Goal: Information Seeking & Learning: Find contact information

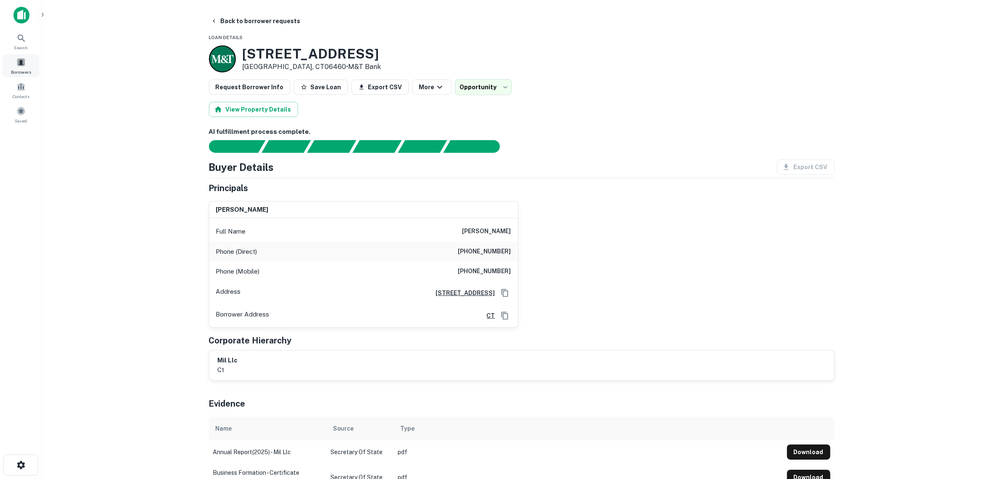
click at [24, 59] on span at bounding box center [20, 62] width 9 height 9
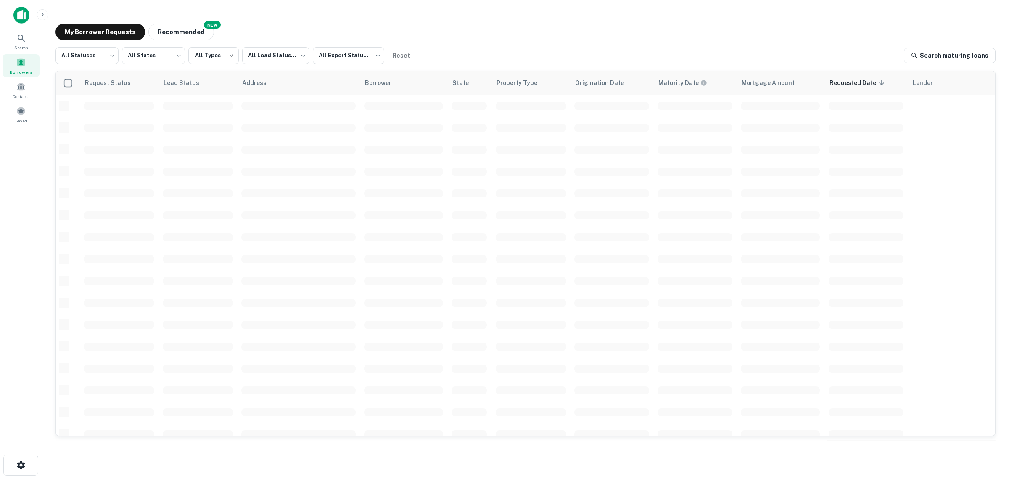
scroll to position [206, 0]
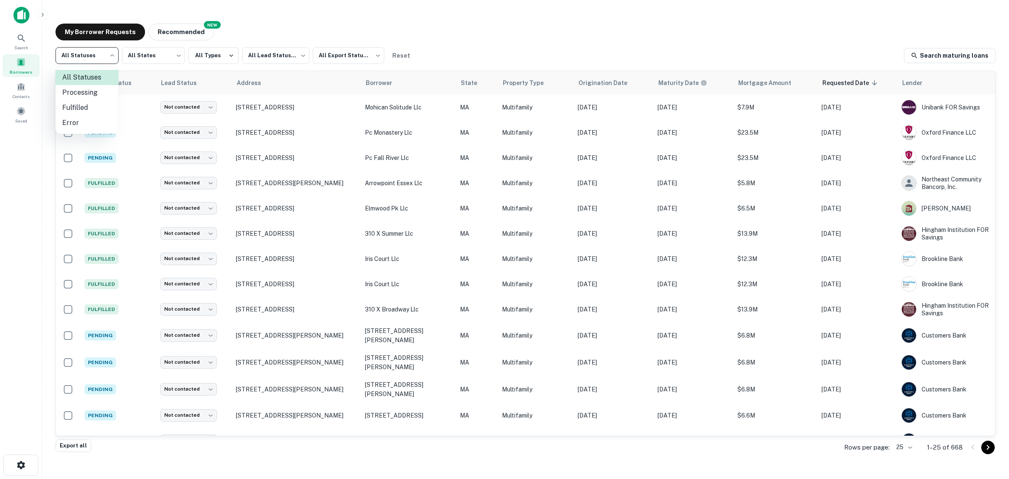
click at [62, 55] on body "Search Borrowers Contacts Saved My Borrower Requests NEW Recommended All Status…" at bounding box center [504, 239] width 1009 height 479
click at [22, 42] on div at bounding box center [504, 239] width 1009 height 479
click at [21, 40] on icon at bounding box center [21, 38] width 10 height 10
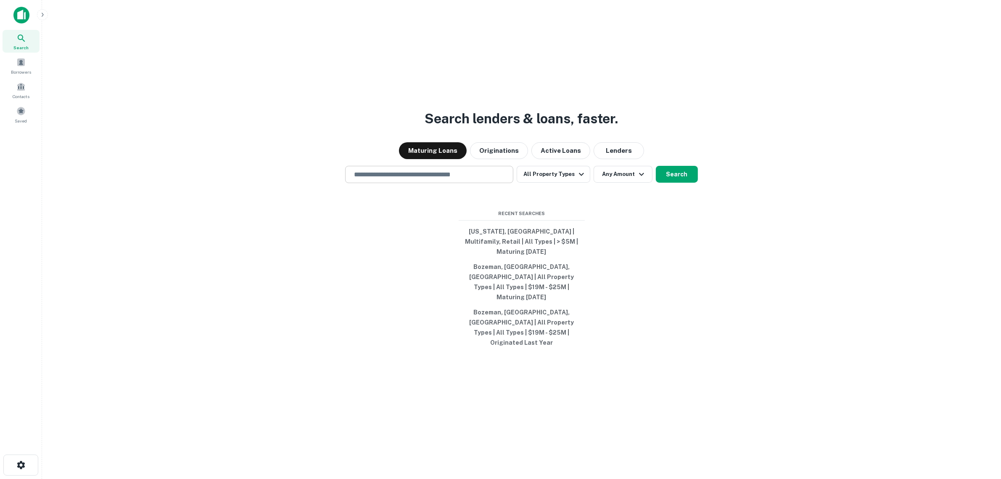
click at [478, 179] on input "text" at bounding box center [429, 174] width 161 height 10
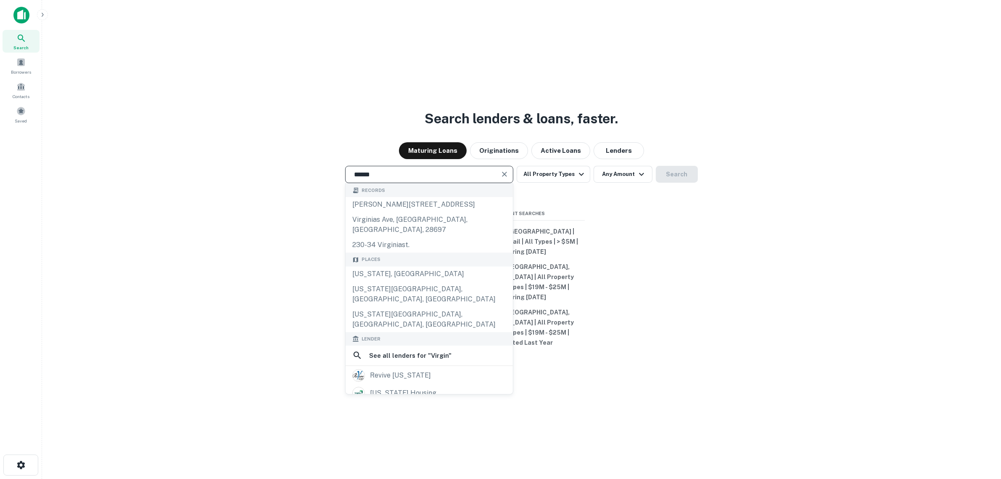
type input "**********"
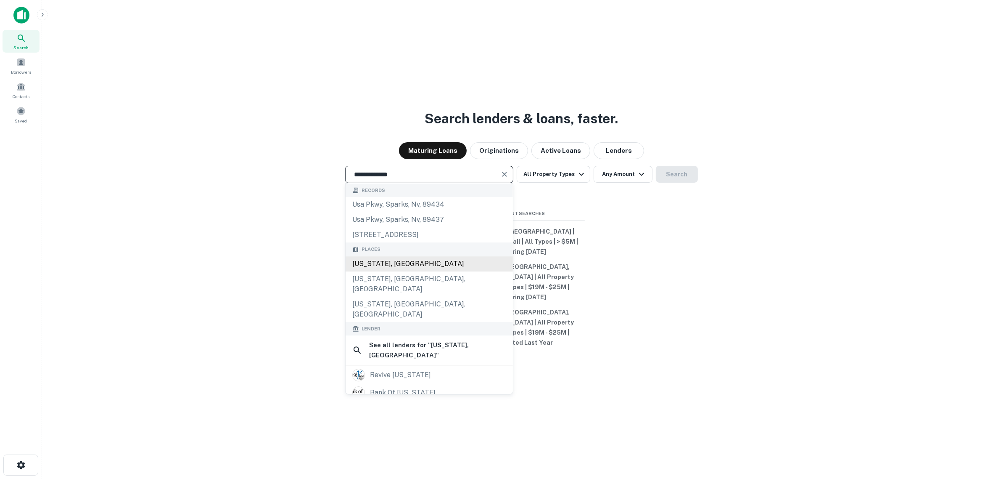
click at [398, 271] on div "[US_STATE], [GEOGRAPHIC_DATA]" at bounding box center [429, 263] width 167 height 15
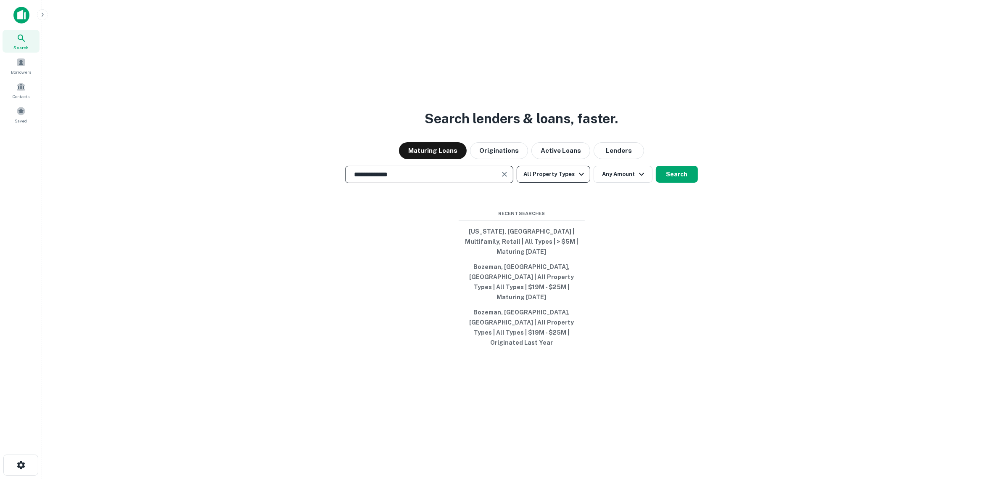
click at [558, 182] on button "All Property Types" at bounding box center [553, 174] width 73 height 17
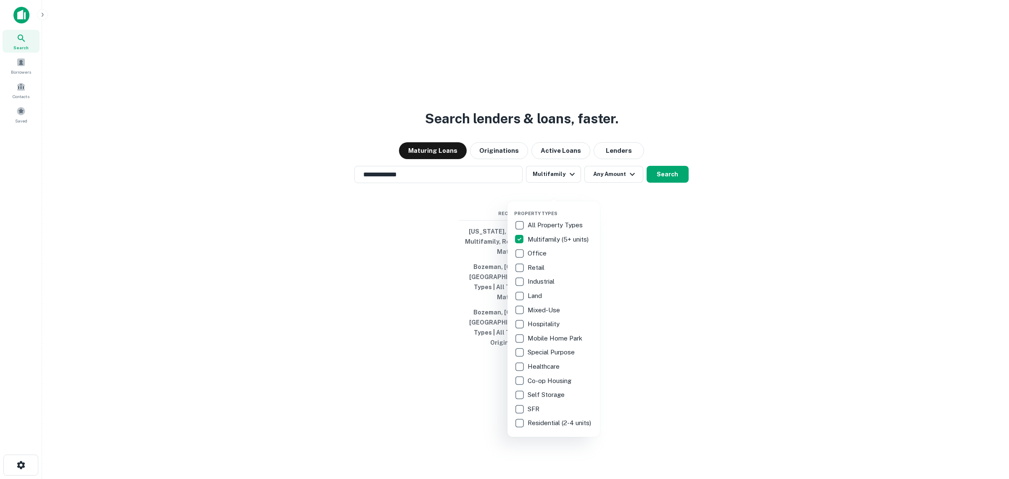
click at [612, 193] on div at bounding box center [504, 239] width 1009 height 479
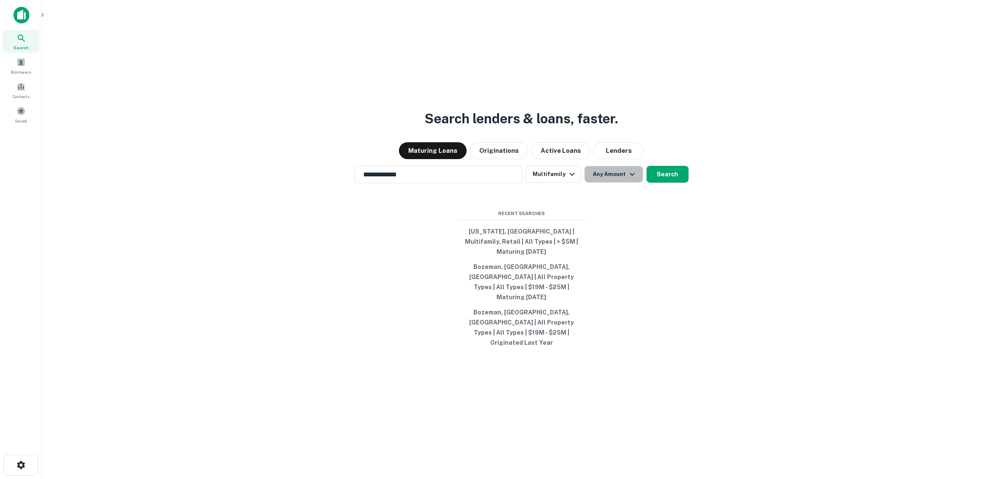
click at [612, 182] on button "Any Amount" at bounding box center [614, 174] width 59 height 17
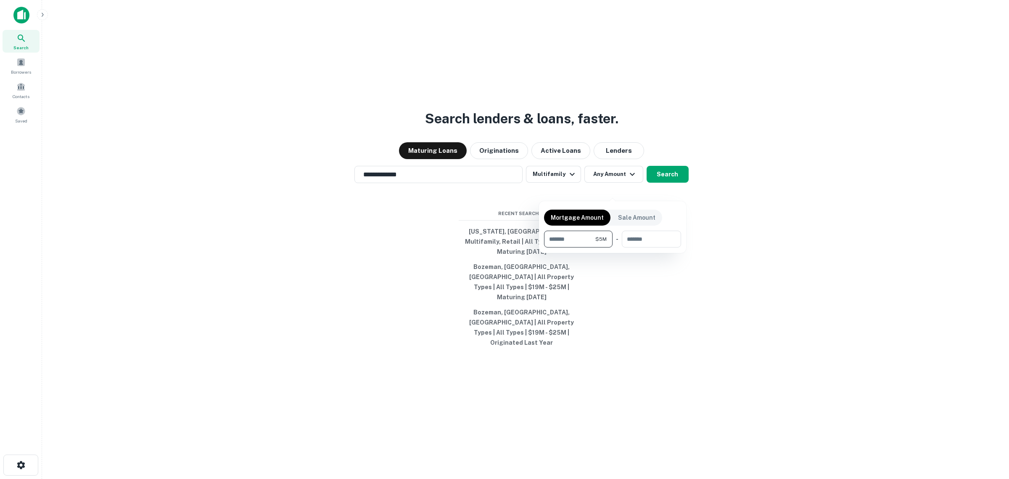
type input "*******"
click at [759, 261] on div at bounding box center [504, 239] width 1009 height 479
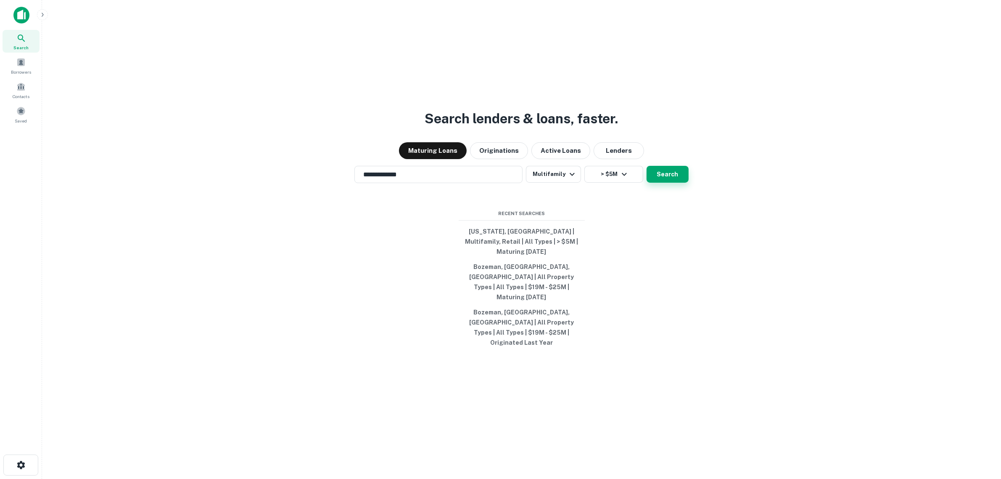
click at [664, 182] on button "Search" at bounding box center [668, 174] width 42 height 17
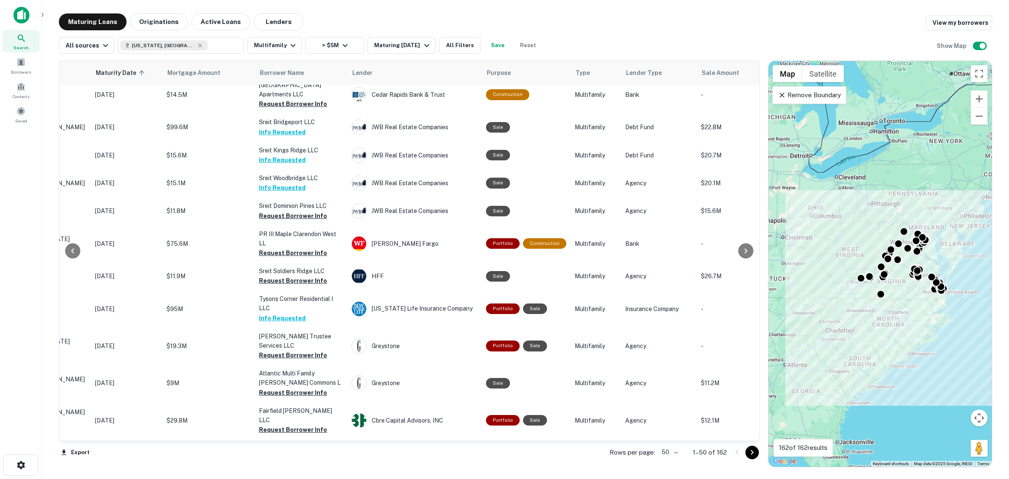
scroll to position [315, 0]
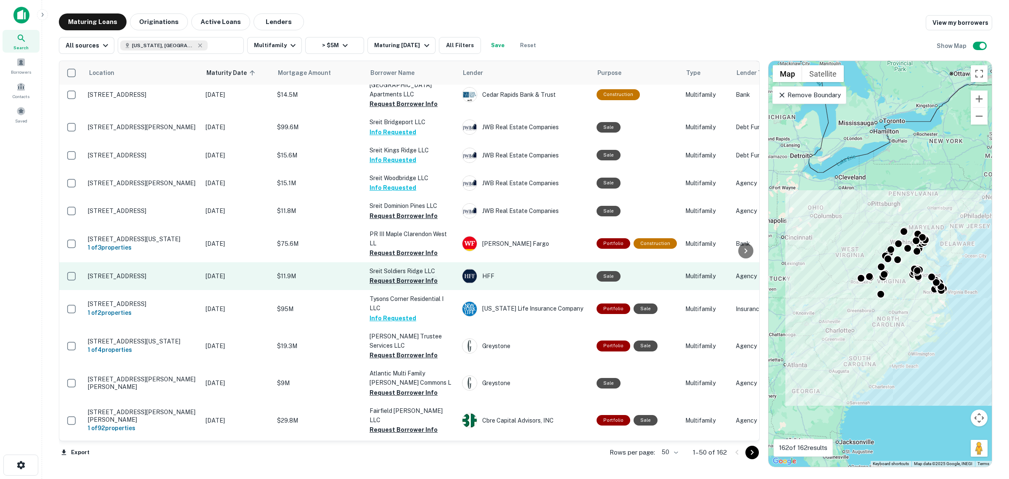
click at [391, 280] on button "Request Borrower Info" at bounding box center [404, 280] width 68 height 10
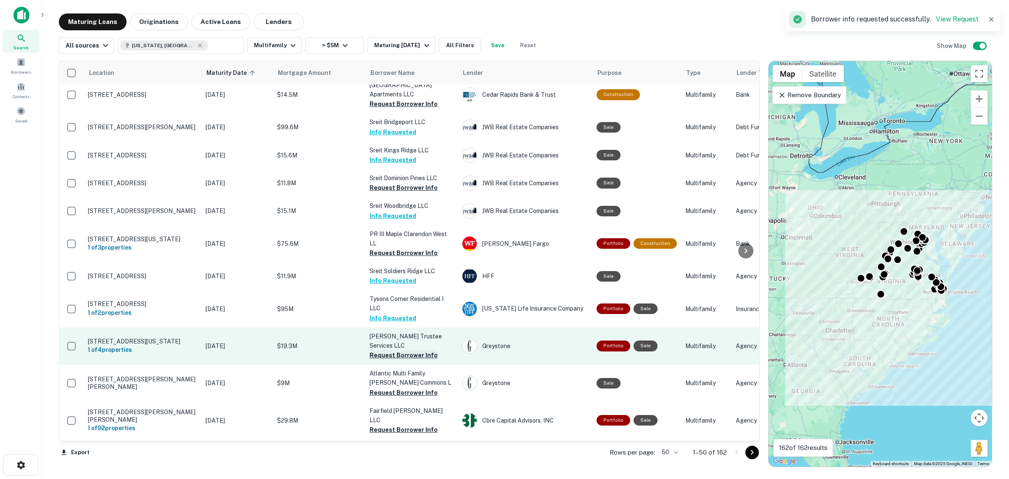
click at [383, 351] on button "Request Borrower Info" at bounding box center [404, 355] width 68 height 10
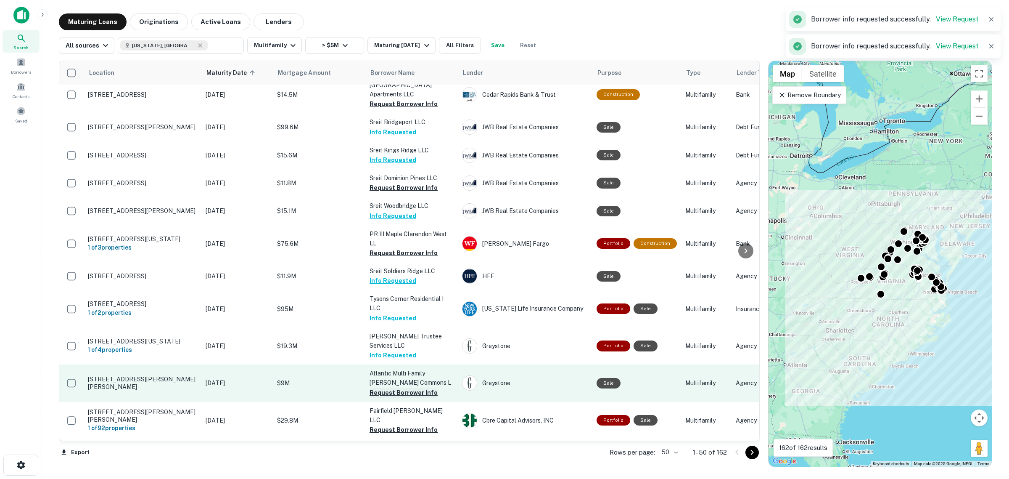
click at [388, 390] on button "Request Borrower Info" at bounding box center [404, 392] width 68 height 10
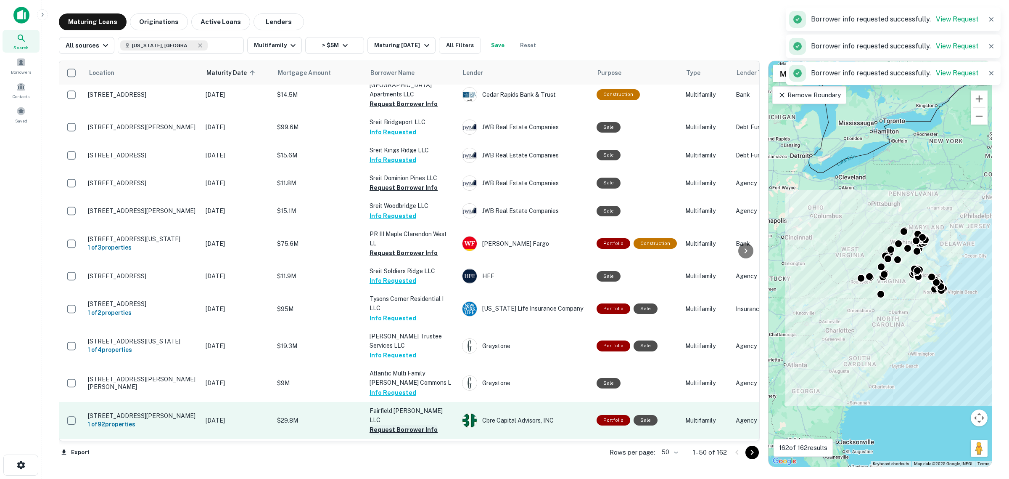
click at [393, 424] on button "Request Borrower Info" at bounding box center [404, 429] width 68 height 10
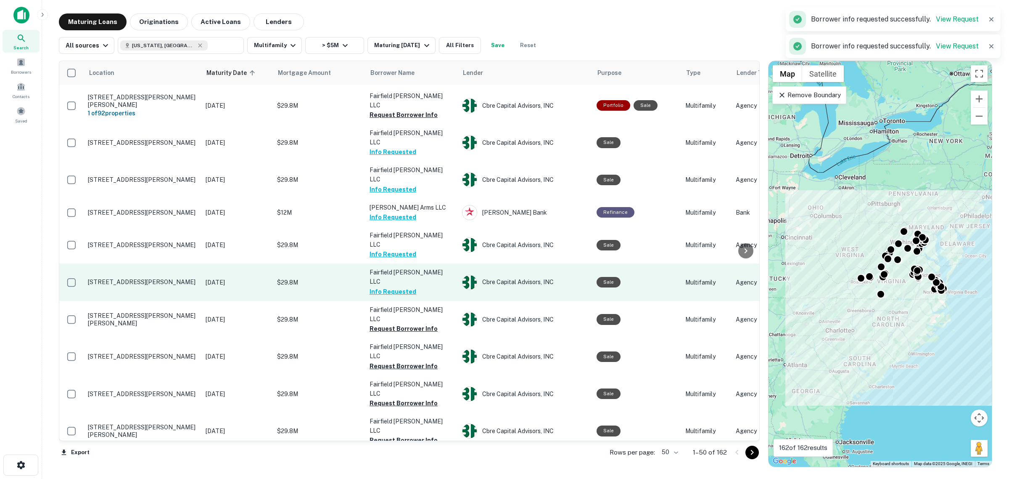
scroll to position [631, 0]
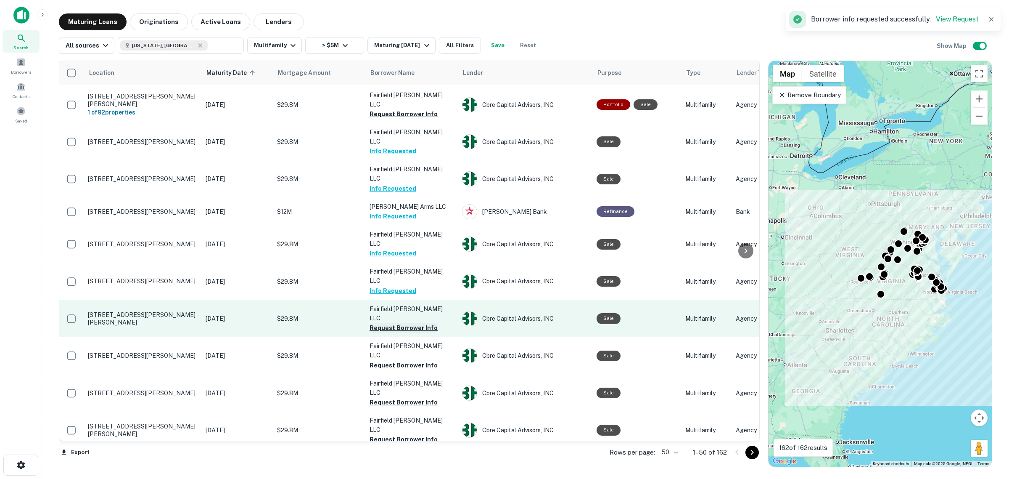
click at [387, 323] on button "Request Borrower Info" at bounding box center [404, 328] width 68 height 10
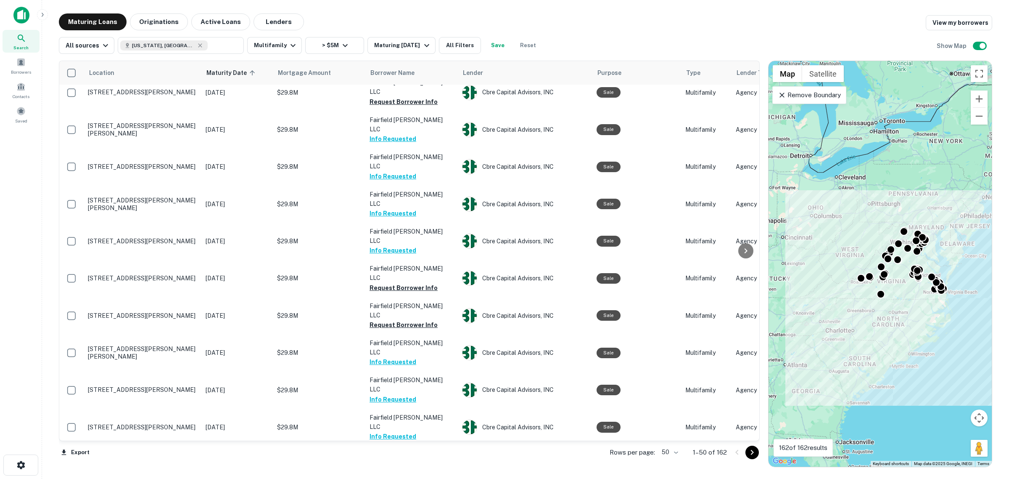
scroll to position [1134, 0]
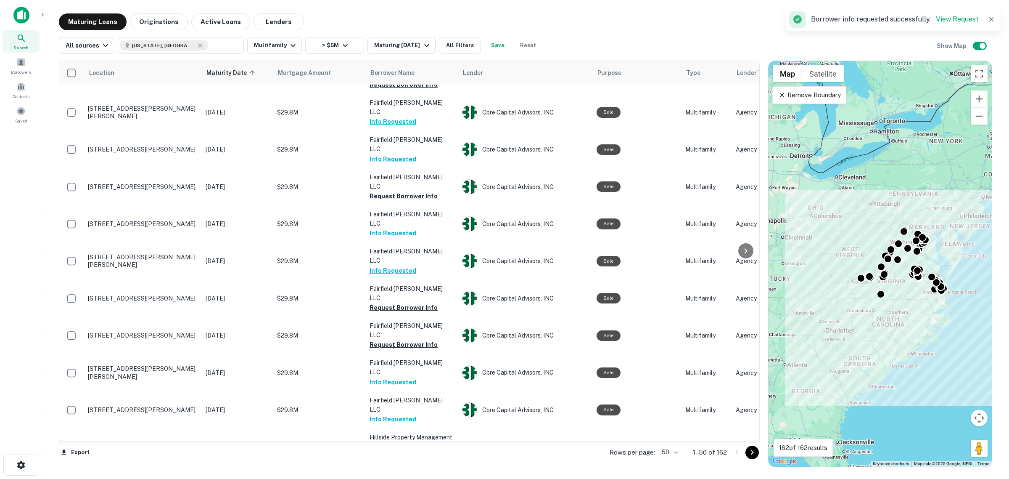
scroll to position [1140, 0]
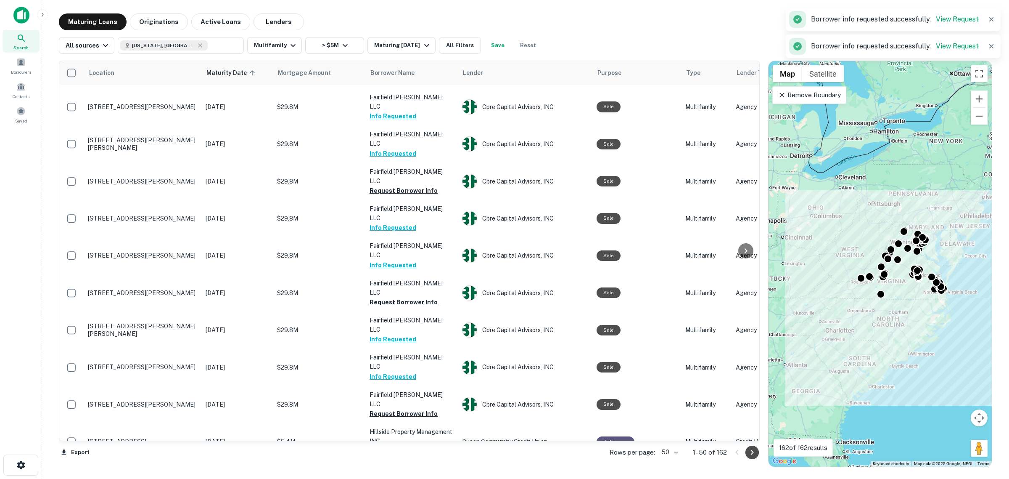
click at [746, 452] on button "Go to next page" at bounding box center [752, 451] width 13 height 13
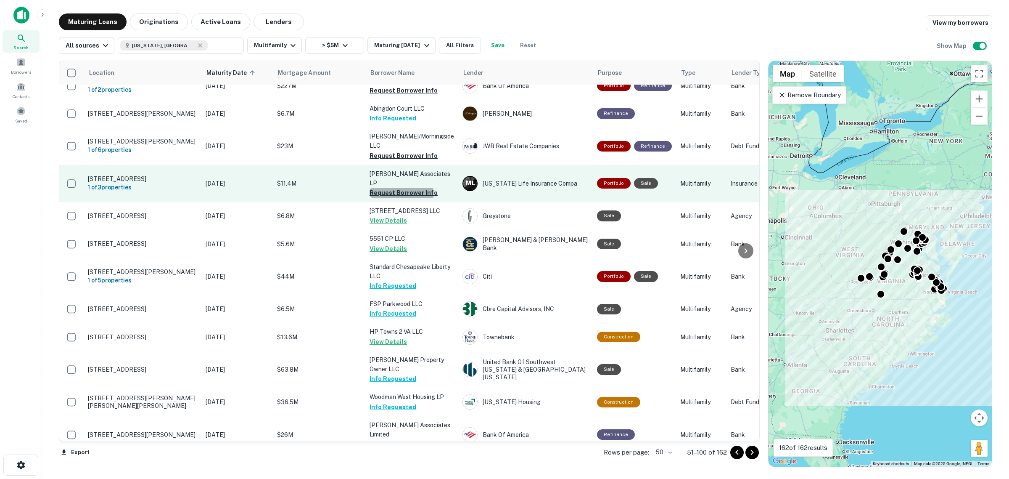
click at [394, 188] on button "Request Borrower Info" at bounding box center [404, 193] width 68 height 10
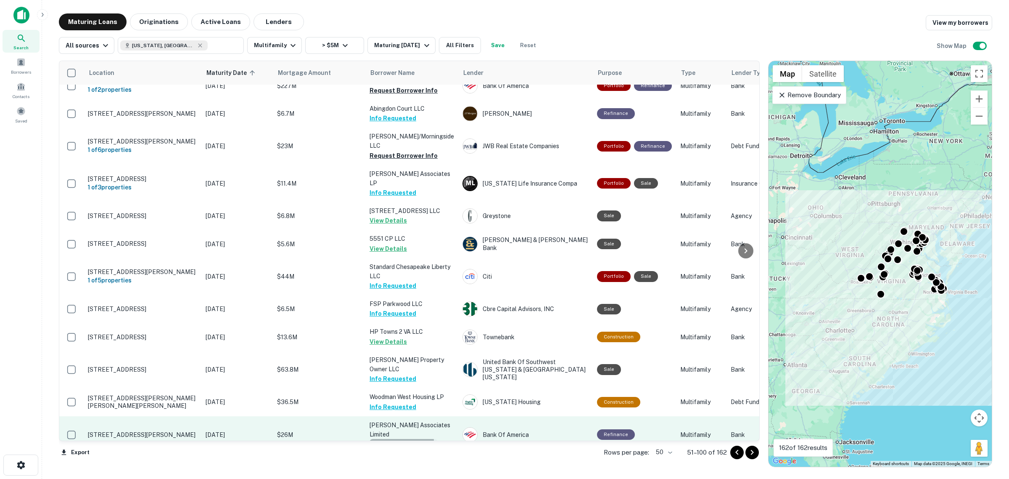
click at [395, 439] on button "Request Borrower Info" at bounding box center [404, 444] width 68 height 10
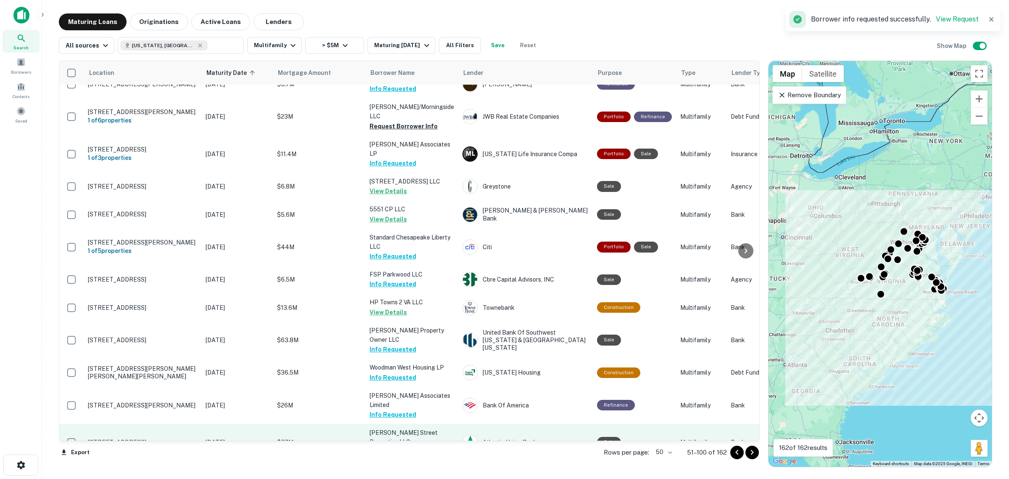
click at [398, 446] on button "Request Borrower Info" at bounding box center [404, 451] width 68 height 10
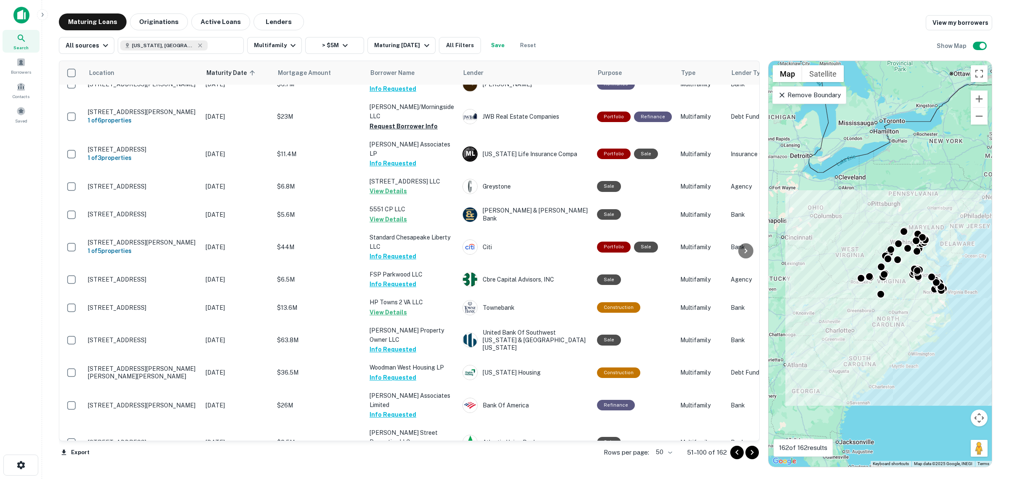
click at [755, 453] on icon "Go to next page" at bounding box center [752, 452] width 10 height 10
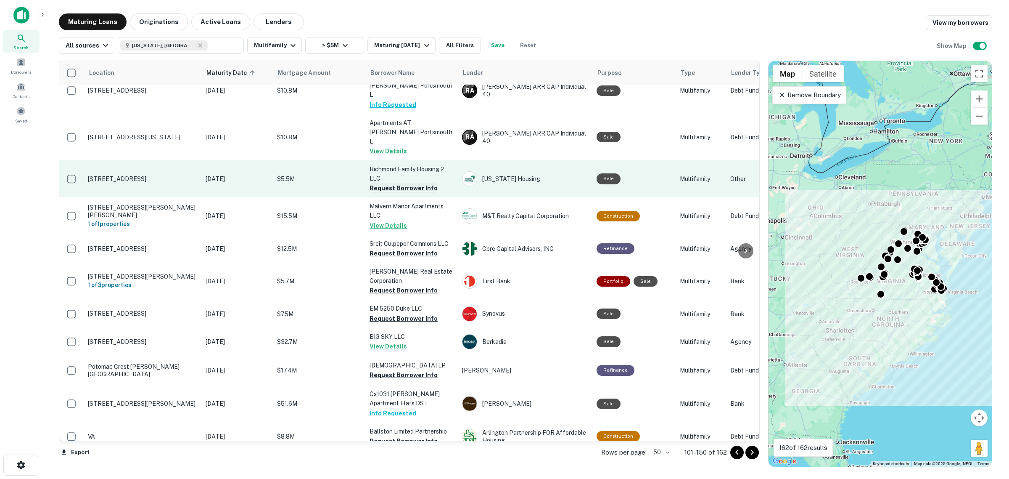
click at [407, 183] on button "Request Borrower Info" at bounding box center [404, 188] width 68 height 10
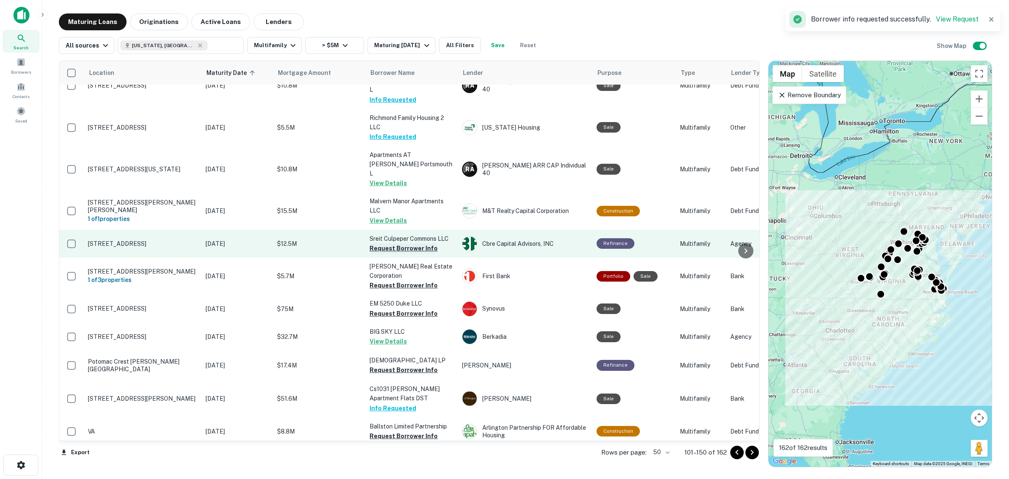
click at [415, 243] on button "Request Borrower Info" at bounding box center [404, 248] width 68 height 10
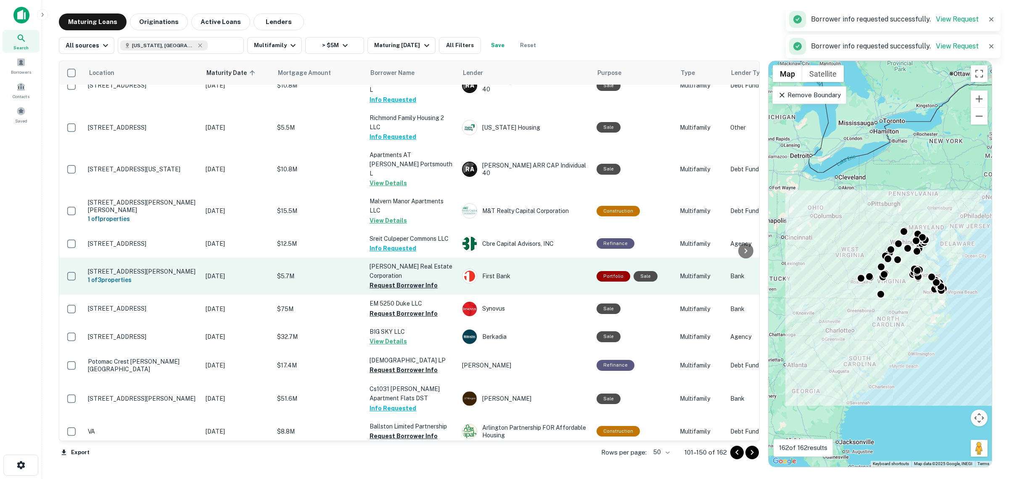
click at [409, 280] on button "Request Borrower Info" at bounding box center [404, 285] width 68 height 10
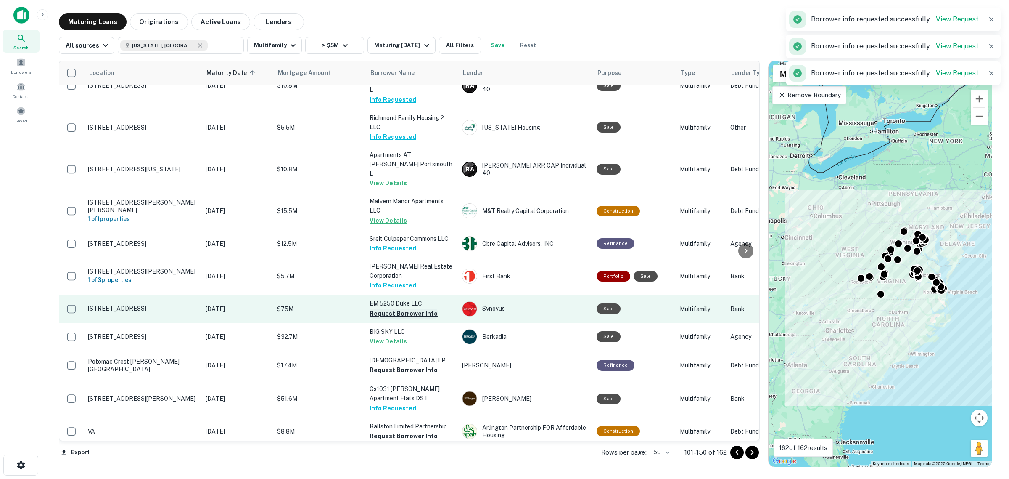
click at [409, 308] on button "Request Borrower Info" at bounding box center [404, 313] width 68 height 10
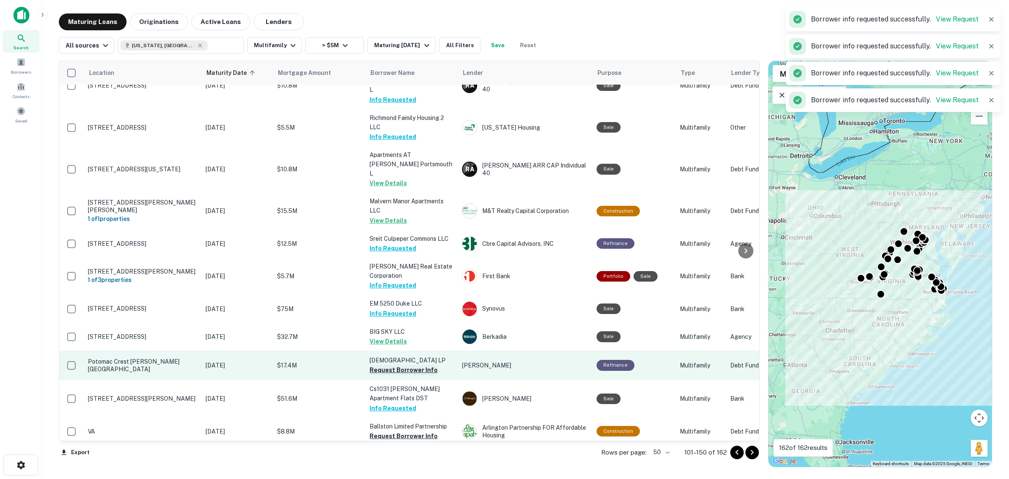
click at [407, 365] on button "Request Borrower Info" at bounding box center [404, 370] width 68 height 10
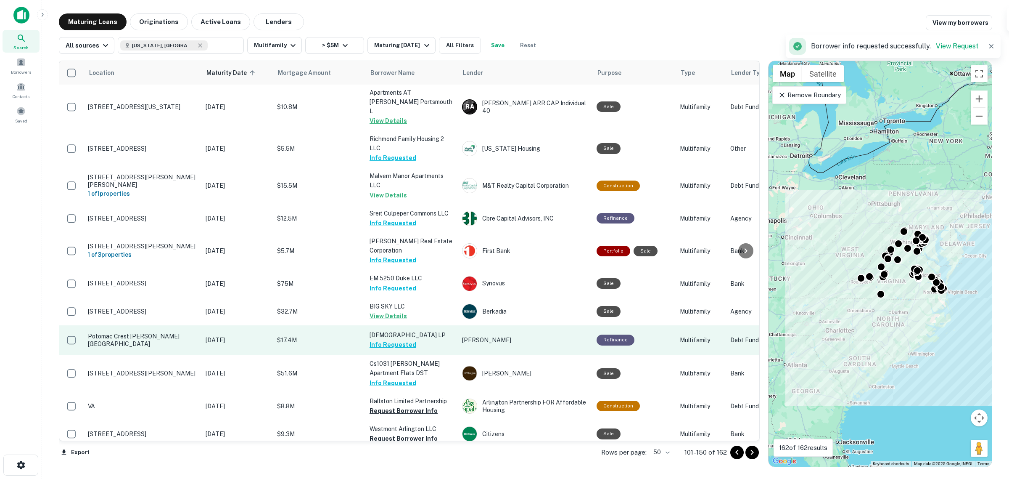
scroll to position [1200, 0]
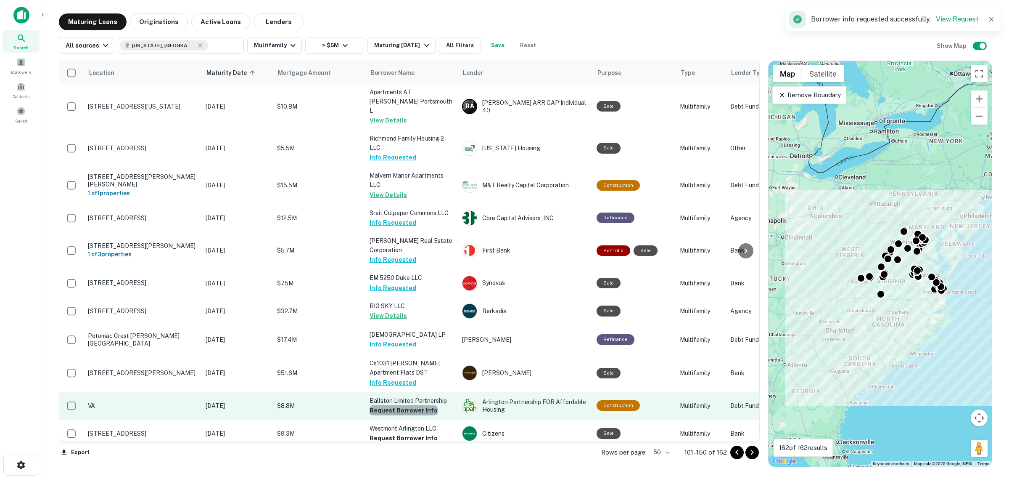
click at [418, 405] on button "Request Borrower Info" at bounding box center [404, 410] width 68 height 10
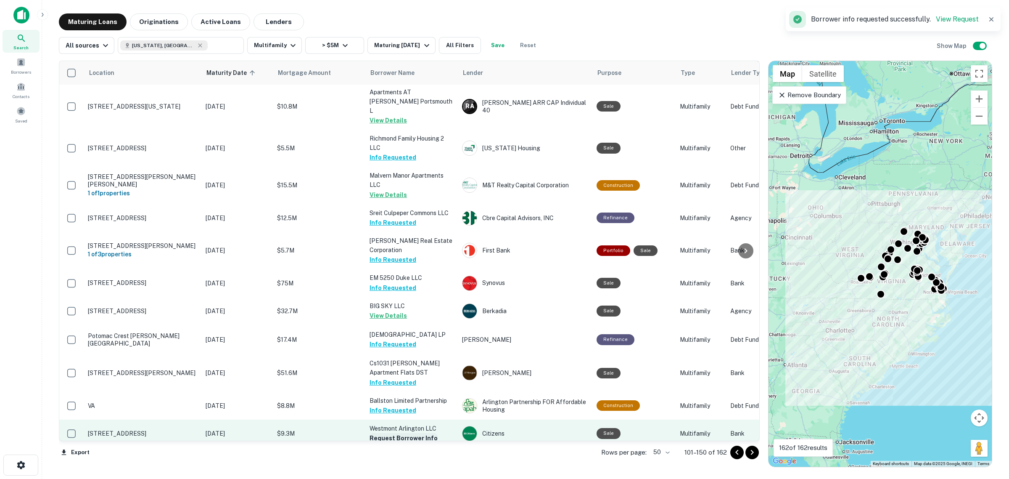
click at [401, 433] on button "Request Borrower Info" at bounding box center [404, 438] width 68 height 10
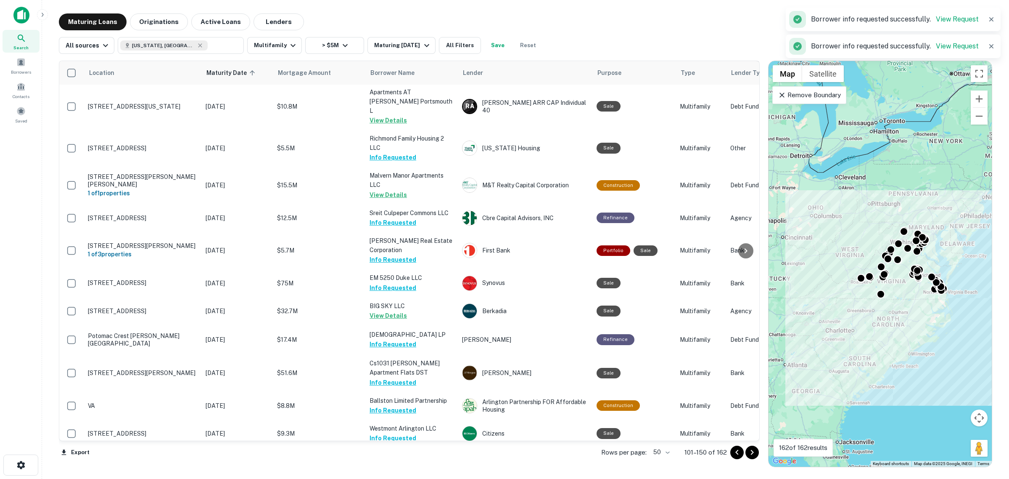
click at [407, 461] on button "Request Borrower Info" at bounding box center [404, 466] width 68 height 10
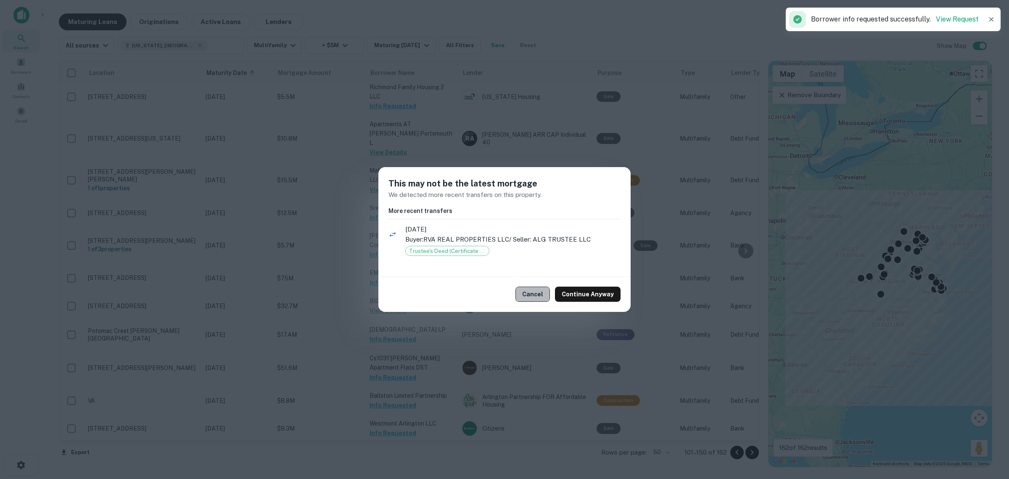
click at [537, 292] on button "Cancel" at bounding box center [533, 293] width 34 height 15
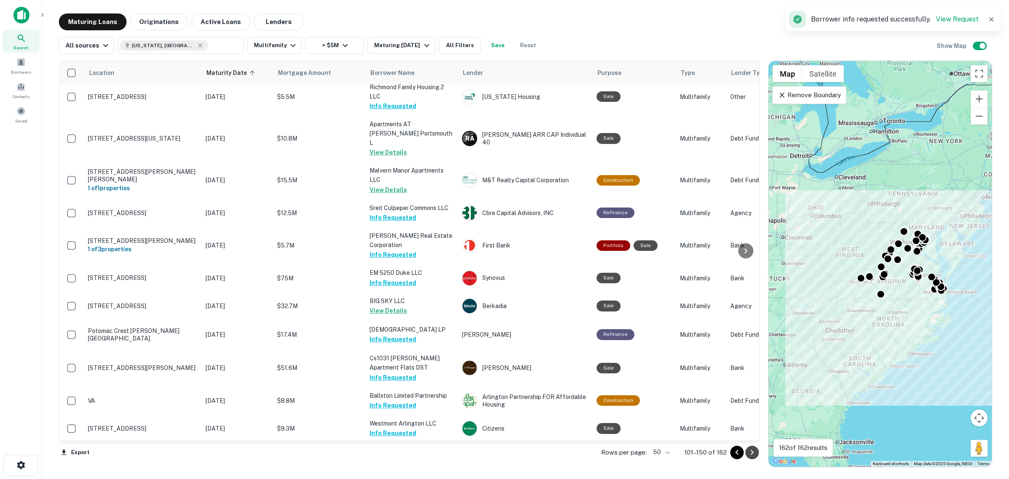
click at [751, 449] on icon "Go to next page" at bounding box center [752, 452] width 10 height 10
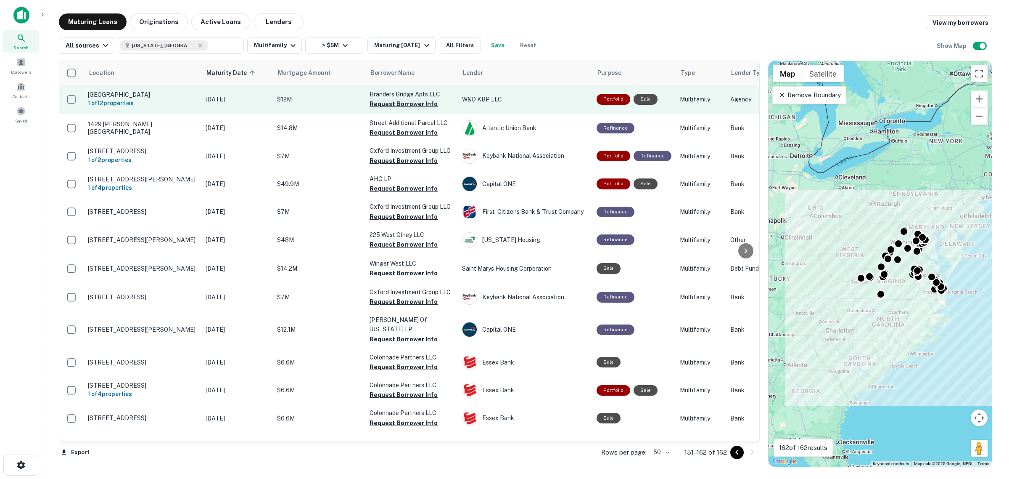
click at [400, 102] on button "Request Borrower Info" at bounding box center [404, 104] width 68 height 10
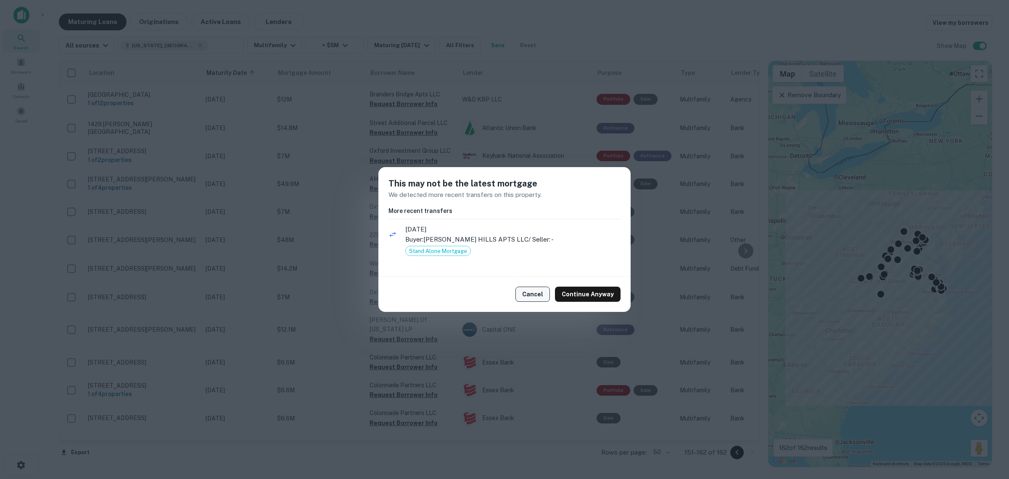
click at [535, 296] on button "Cancel" at bounding box center [533, 293] width 34 height 15
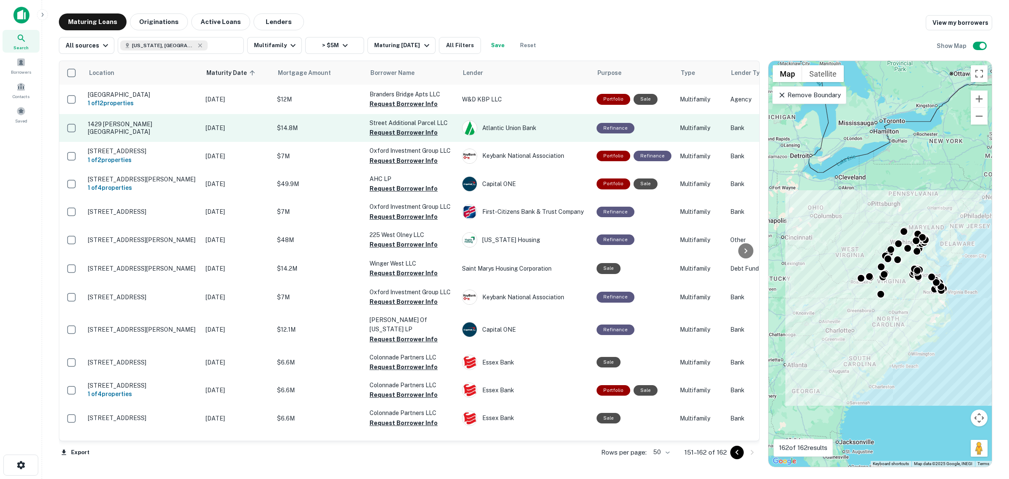
click at [405, 137] on button "Request Borrower Info" at bounding box center [404, 132] width 68 height 10
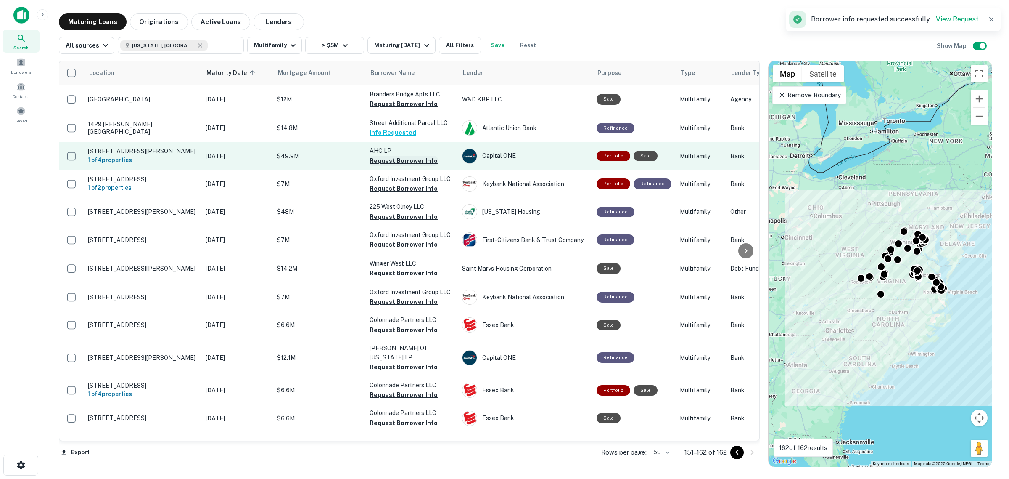
click at [421, 163] on button "Request Borrower Info" at bounding box center [404, 161] width 68 height 10
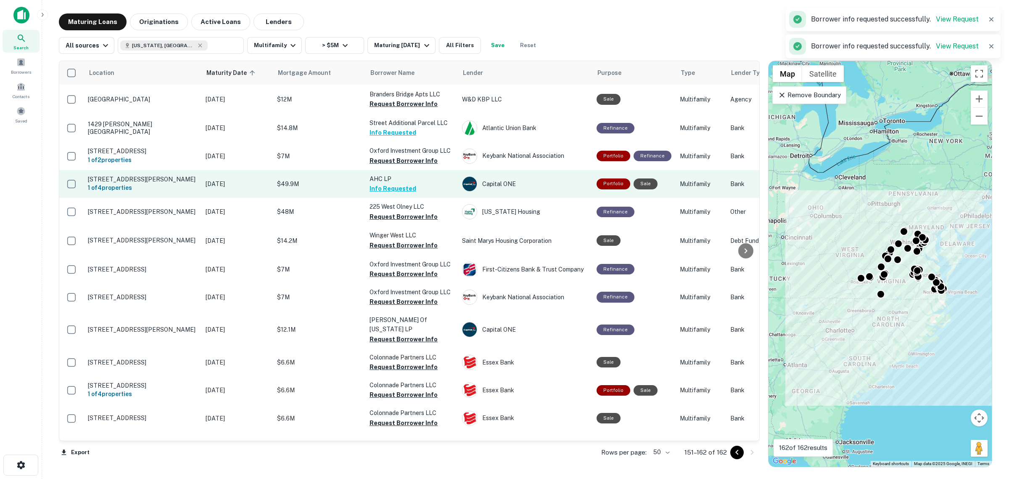
click at [420, 188] on td "AHC LP Info Requested" at bounding box center [411, 184] width 93 height 28
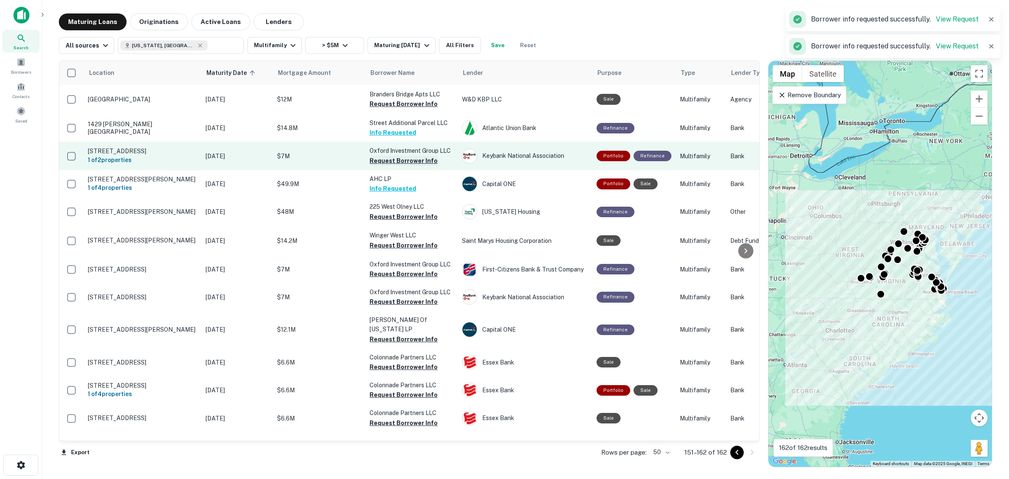
click at [410, 163] on button "Request Borrower Info" at bounding box center [404, 161] width 68 height 10
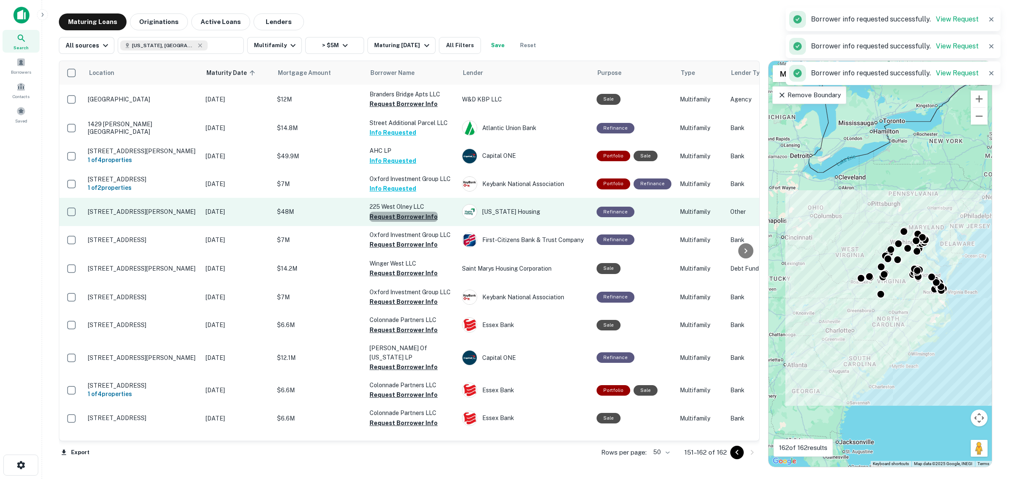
click at [415, 217] on button "Request Borrower Info" at bounding box center [404, 217] width 68 height 10
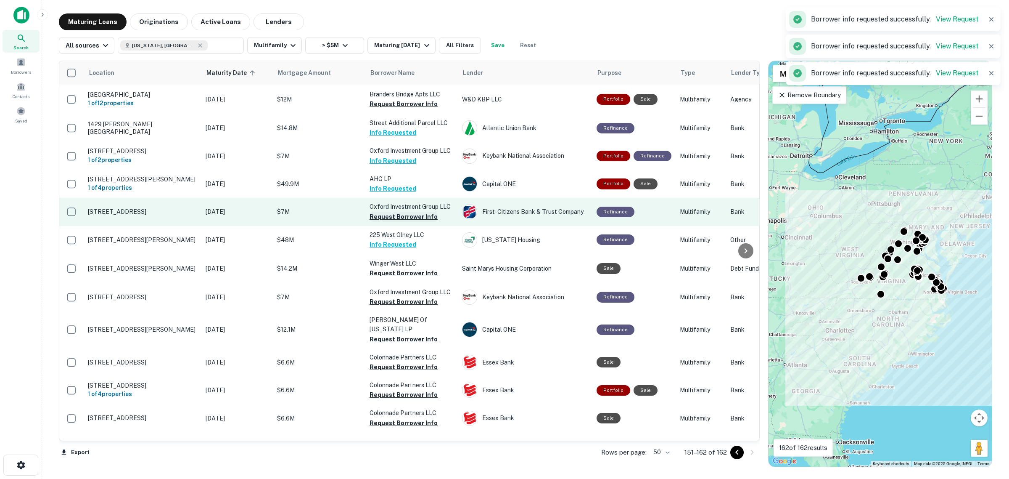
click at [408, 222] on button "Request Borrower Info" at bounding box center [404, 217] width 68 height 10
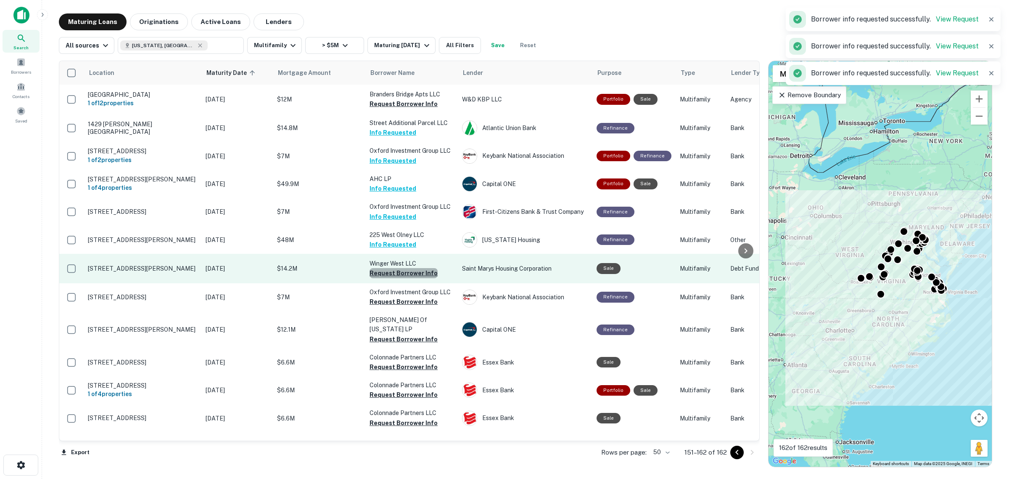
click at [410, 278] on button "Request Borrower Info" at bounding box center [404, 273] width 68 height 10
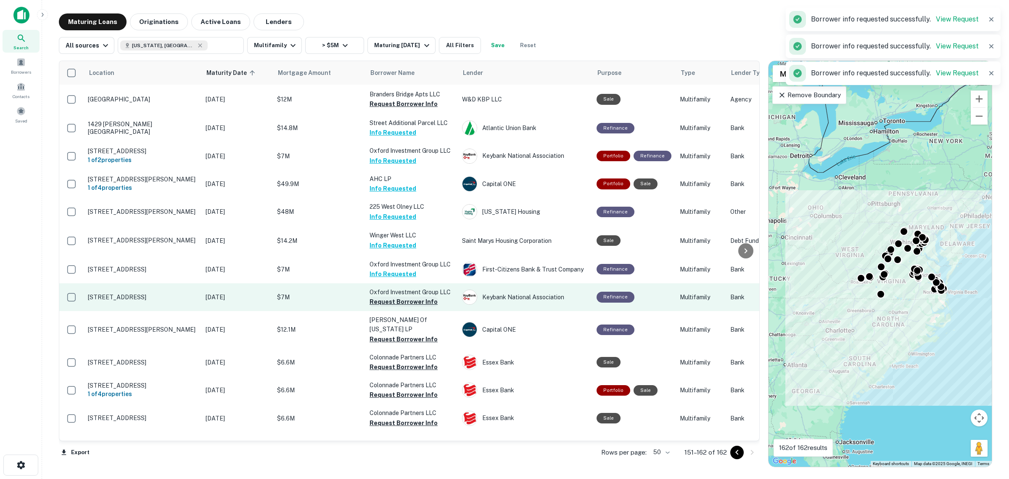
click at [405, 303] on button "Request Borrower Info" at bounding box center [404, 301] width 68 height 10
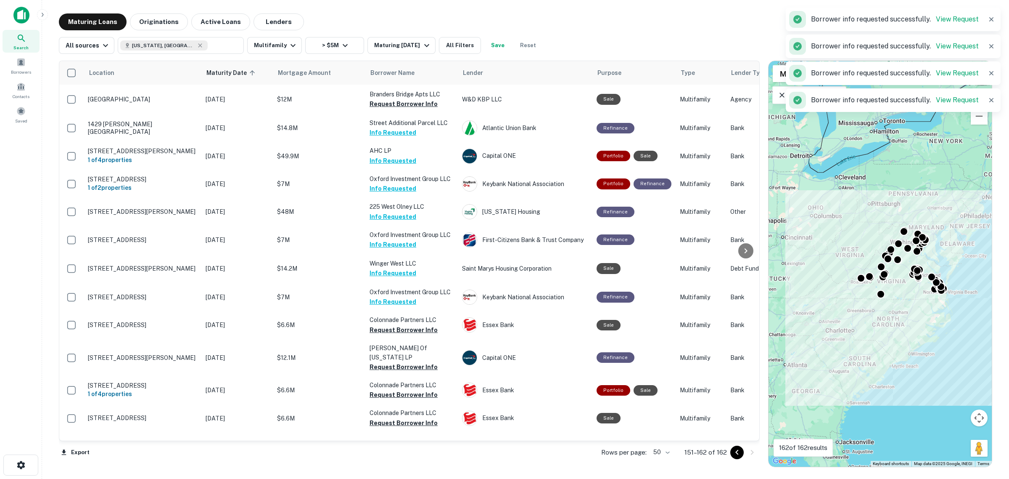
click at [414, 333] on button "Request Borrower Info" at bounding box center [404, 330] width 68 height 10
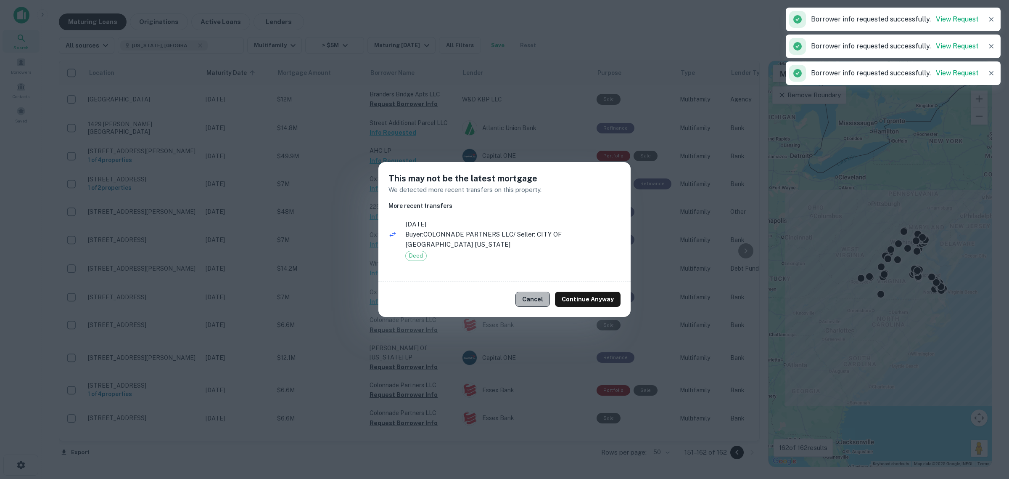
click at [534, 294] on button "Cancel" at bounding box center [533, 298] width 34 height 15
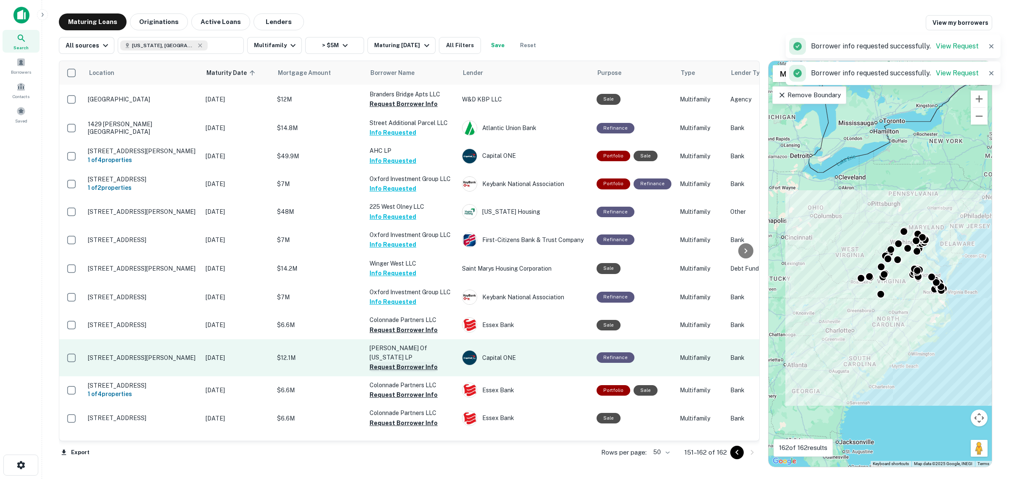
click at [397, 362] on button "Request Borrower Info" at bounding box center [404, 367] width 68 height 10
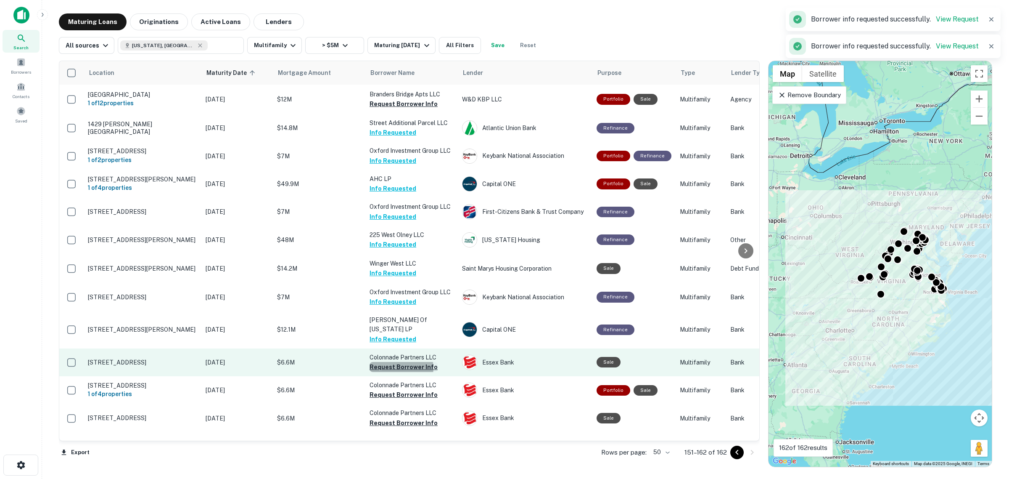
click at [400, 366] on button "Request Borrower Info" at bounding box center [404, 367] width 68 height 10
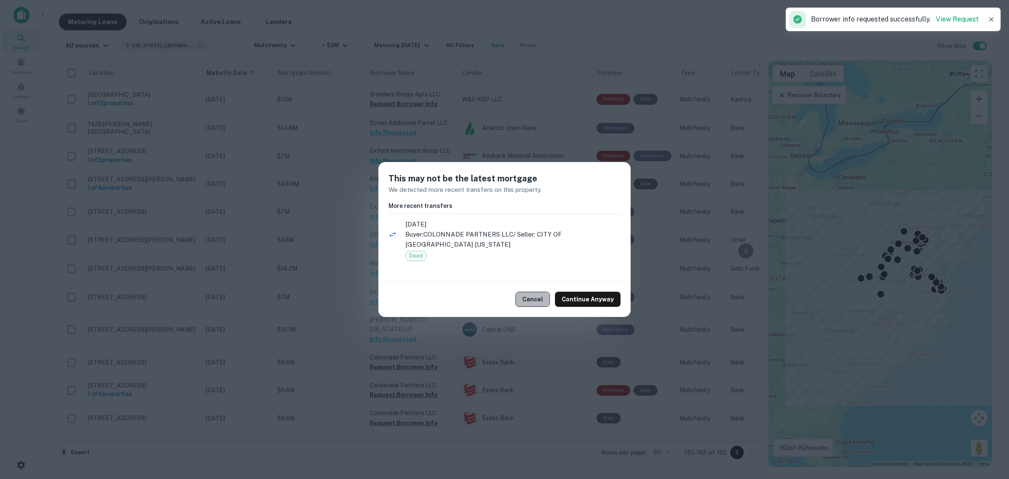
click at [536, 297] on button "Cancel" at bounding box center [533, 298] width 34 height 15
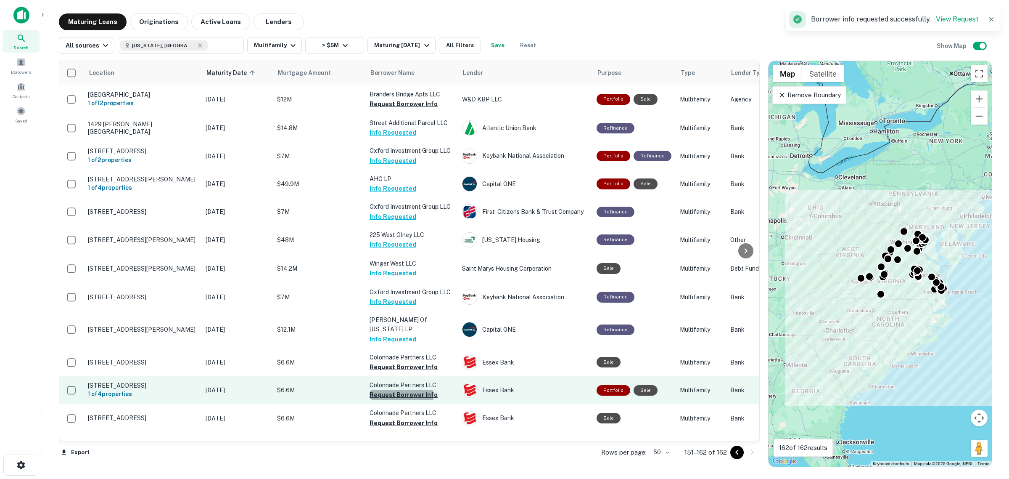
click at [390, 392] on button "Request Borrower Info" at bounding box center [404, 394] width 68 height 10
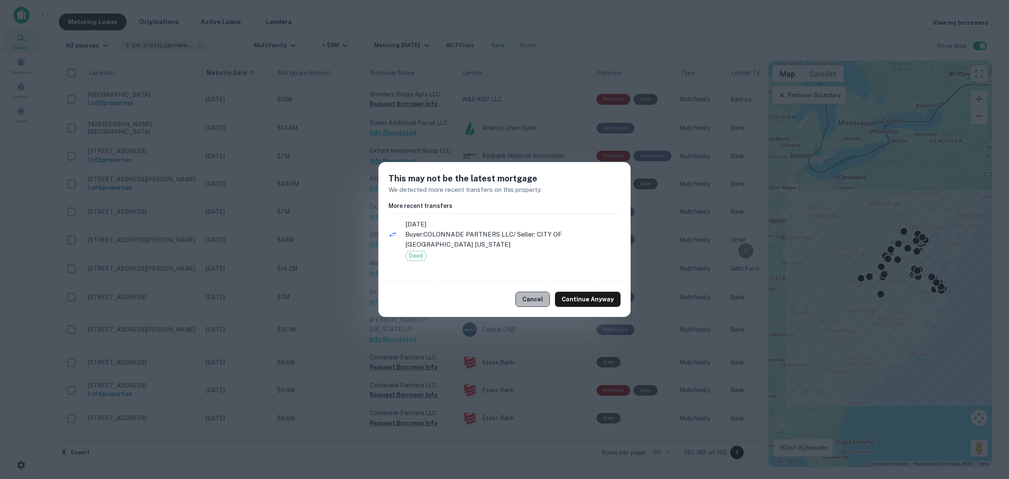
click at [538, 300] on button "Cancel" at bounding box center [533, 298] width 34 height 15
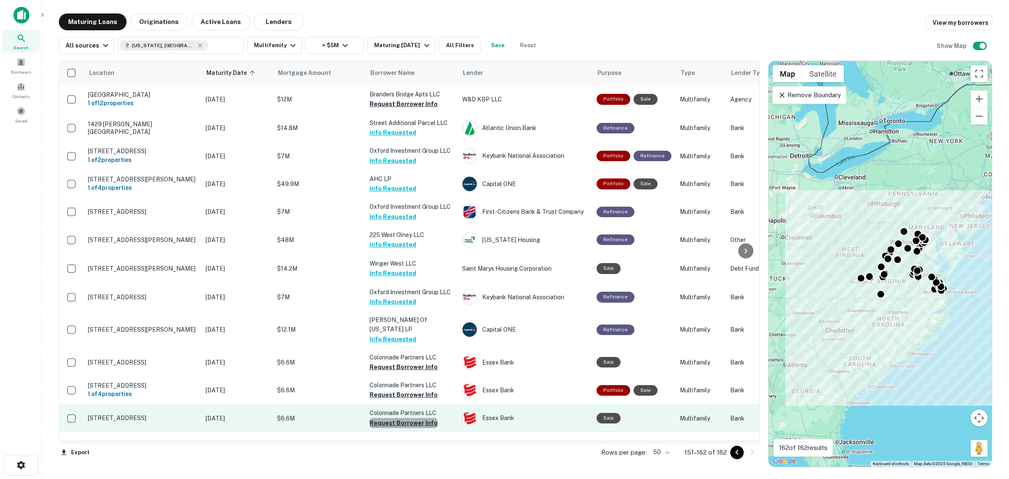
click at [415, 418] on button "Request Borrower Info" at bounding box center [404, 423] width 68 height 10
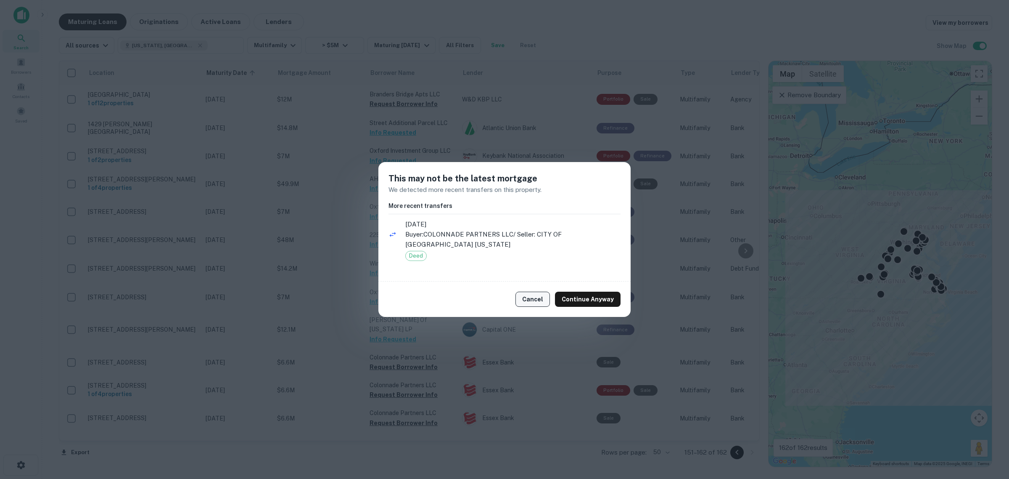
click at [537, 298] on button "Cancel" at bounding box center [533, 298] width 34 height 15
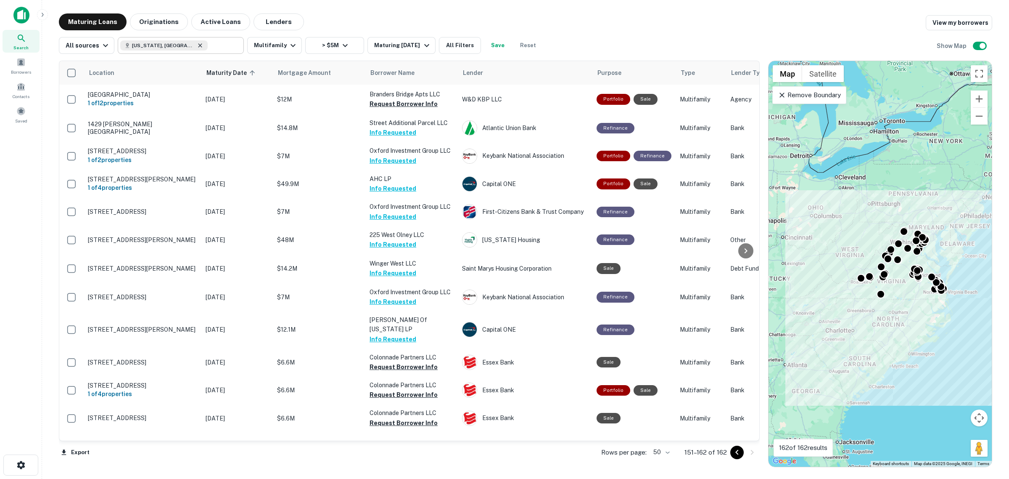
click at [198, 45] on icon at bounding box center [200, 45] width 4 height 4
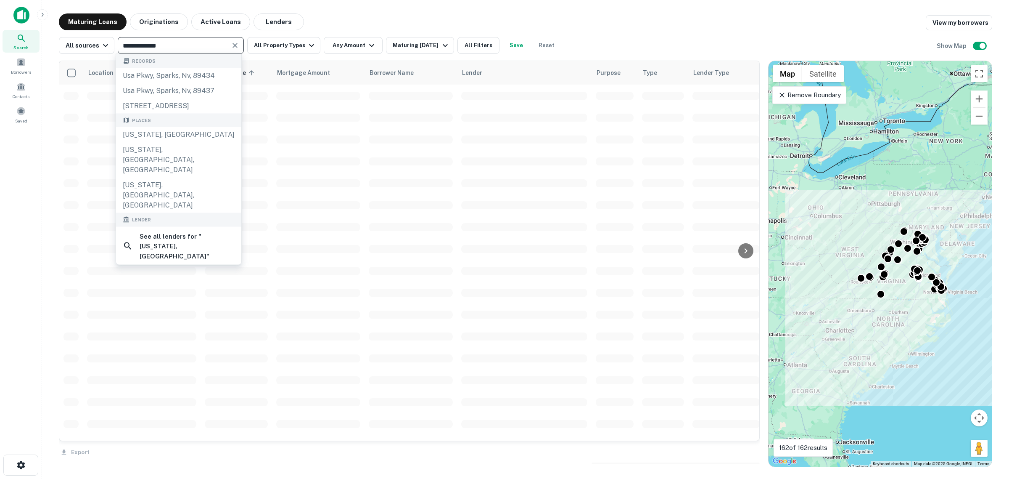
drag, startPoint x: 166, startPoint y: 45, endPoint x: 122, endPoint y: 43, distance: 44.2
click at [122, 43] on input "**********" at bounding box center [173, 46] width 107 height 12
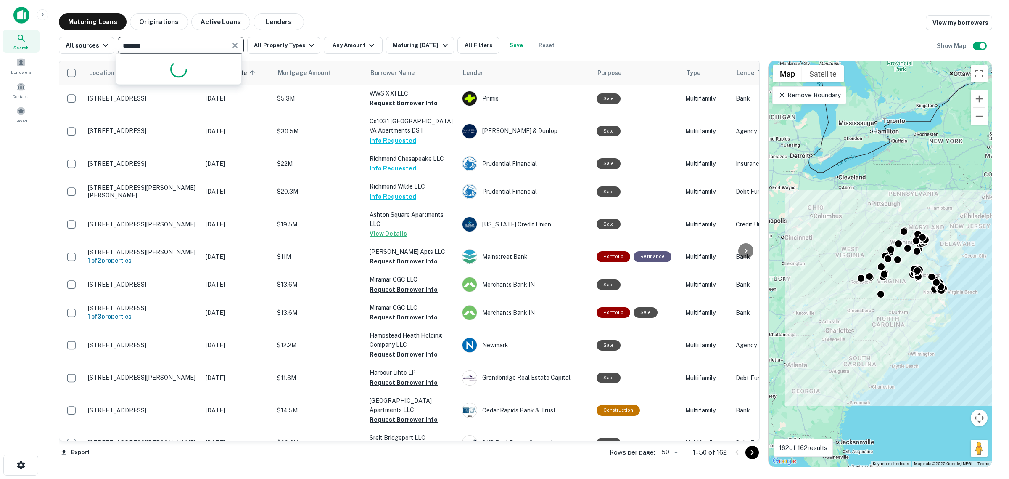
type input "********"
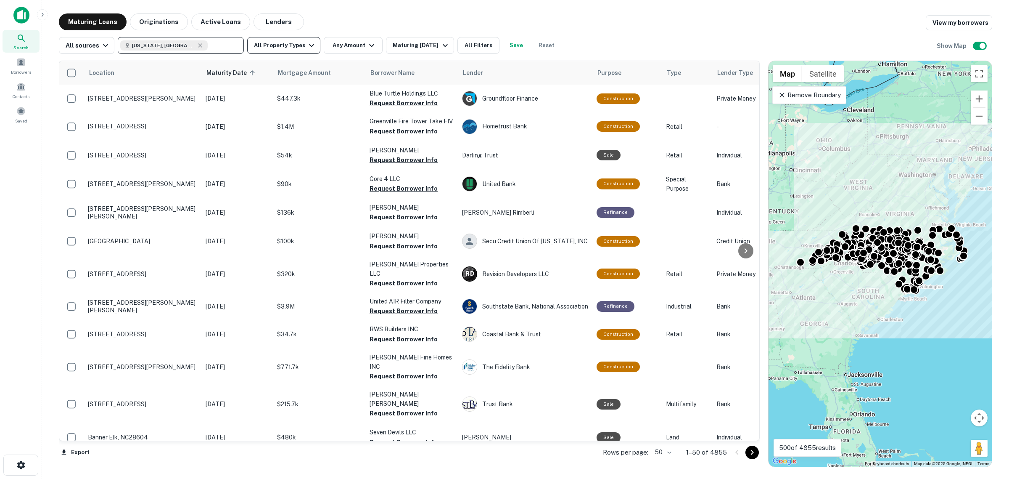
click at [307, 43] on icon "button" at bounding box center [312, 45] width 10 height 10
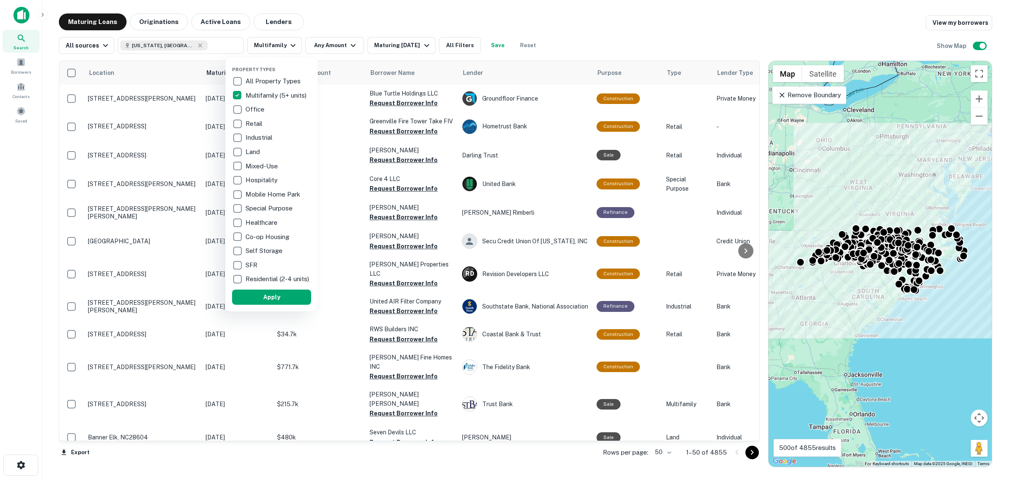
click at [328, 46] on div at bounding box center [504, 239] width 1009 height 479
click at [331, 45] on div at bounding box center [504, 239] width 1009 height 479
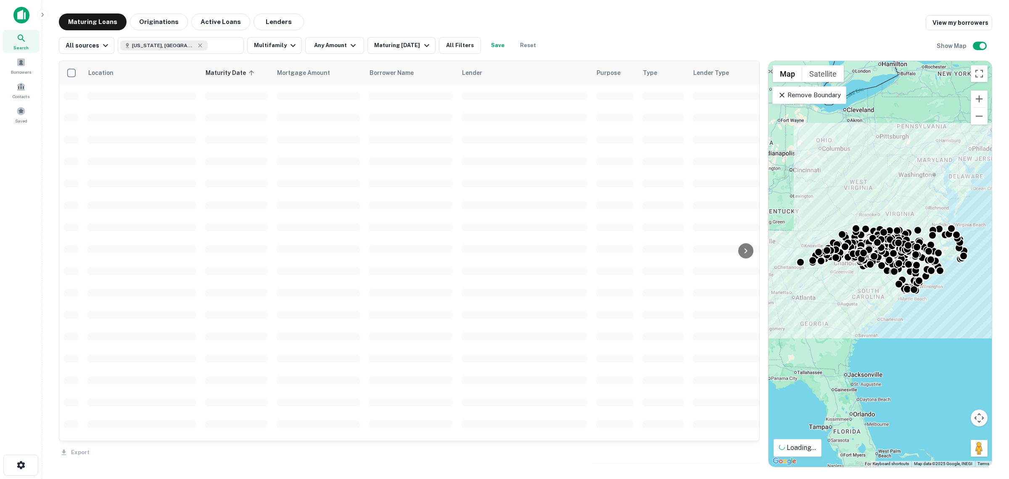
click at [331, 45] on button "Any Amount" at bounding box center [334, 45] width 59 height 17
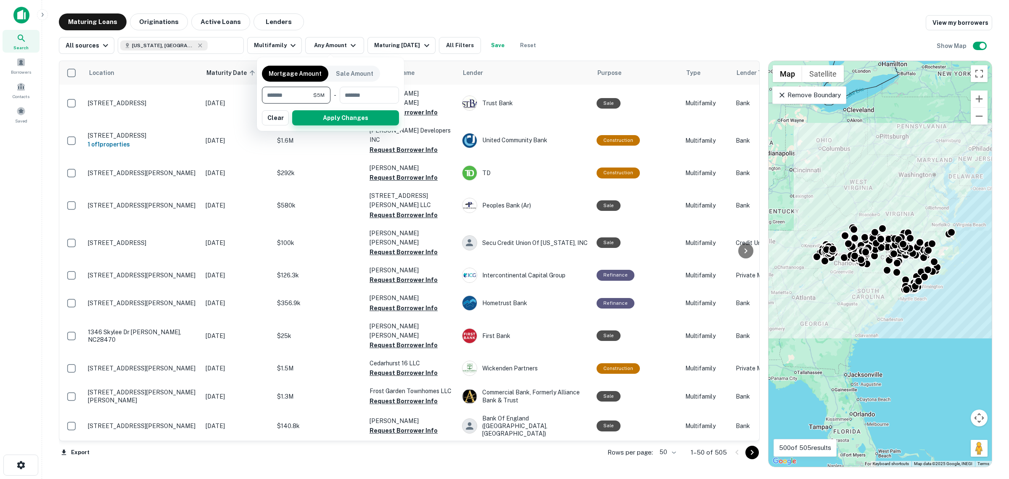
type input "*******"
click at [331, 114] on button "Apply Changes" at bounding box center [345, 117] width 107 height 15
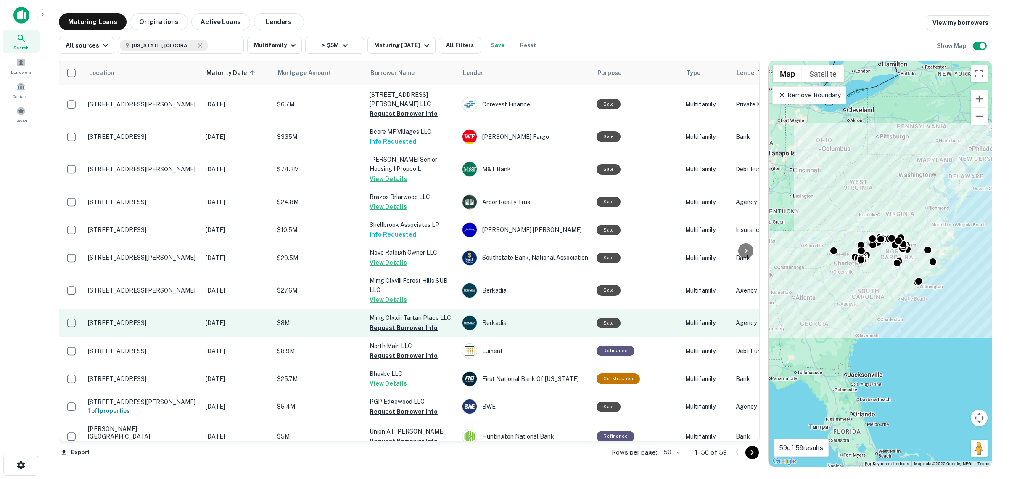
scroll to position [158, 0]
click at [395, 322] on button "Request Borrower Info" at bounding box center [404, 327] width 68 height 10
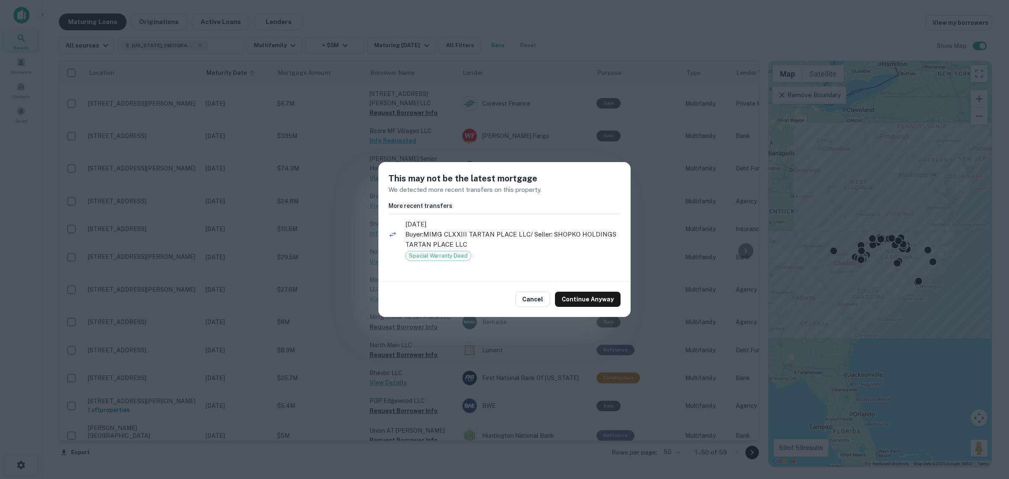
click at [540, 289] on div "Cancel Continue Anyway" at bounding box center [504, 298] width 252 height 35
click at [537, 297] on button "Cancel" at bounding box center [533, 298] width 34 height 15
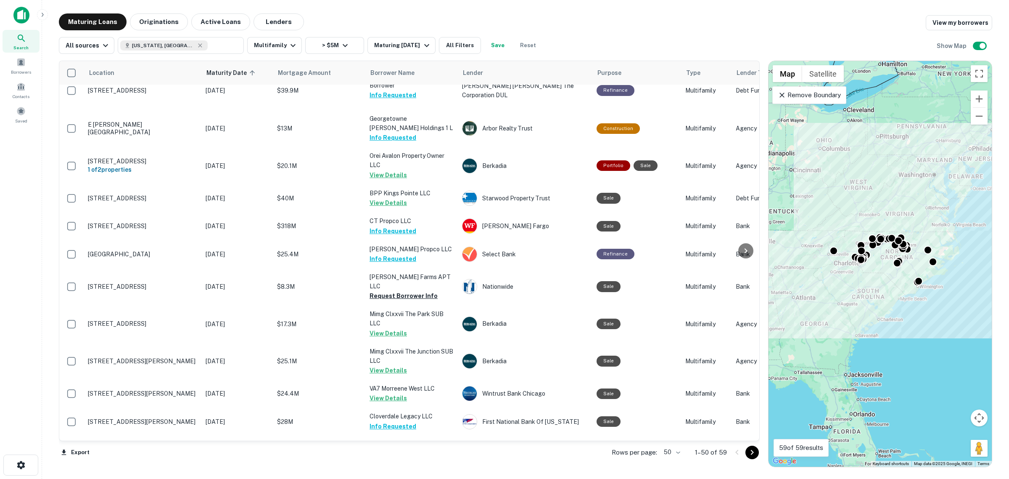
scroll to position [999, 0]
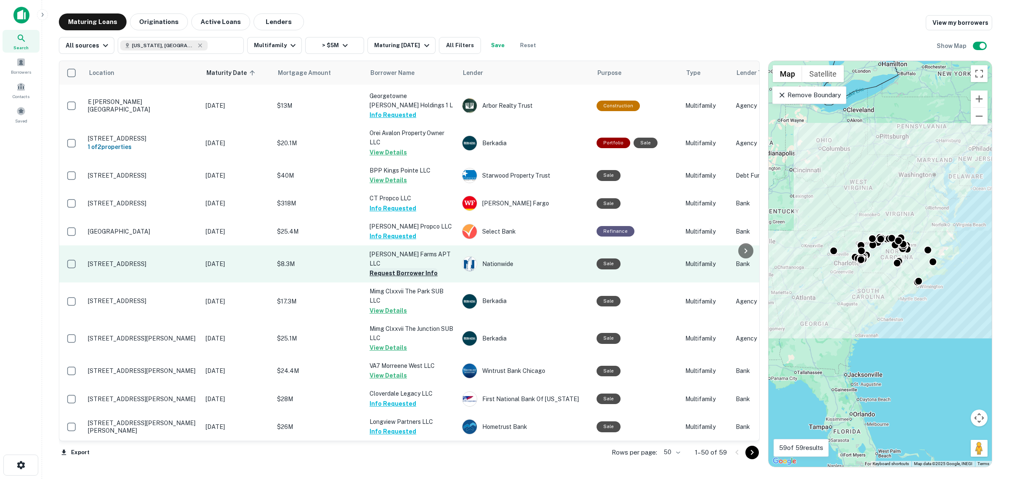
click at [398, 268] on button "Request Borrower Info" at bounding box center [404, 273] width 68 height 10
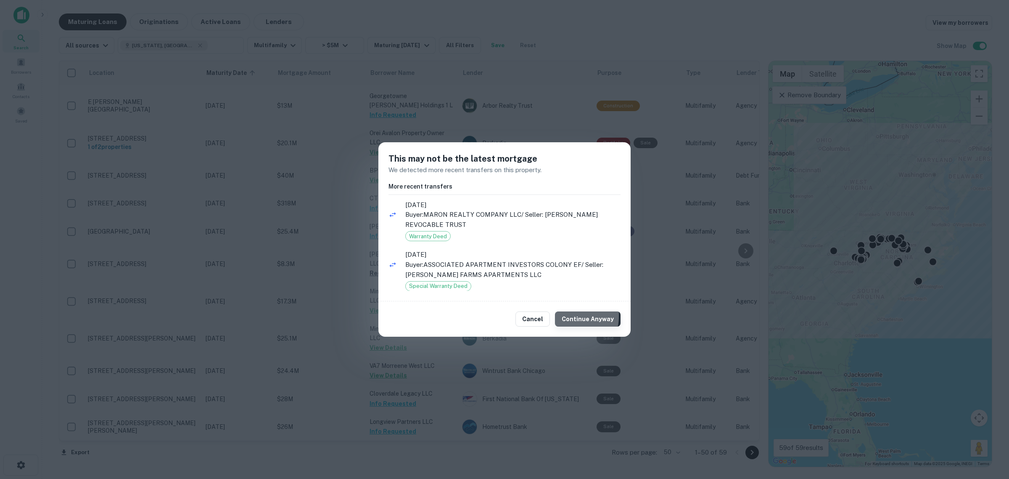
click at [568, 315] on button "Continue Anyway" at bounding box center [588, 318] width 66 height 15
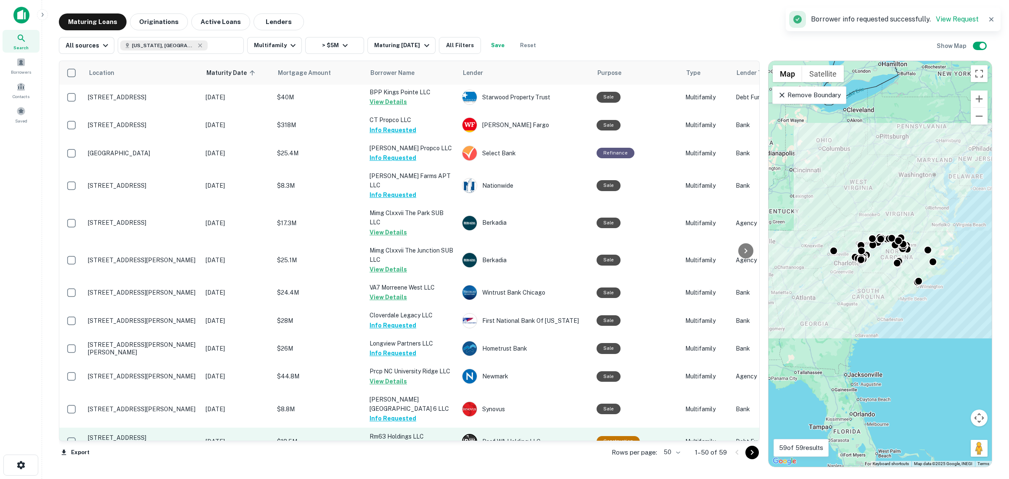
scroll to position [1179, 0]
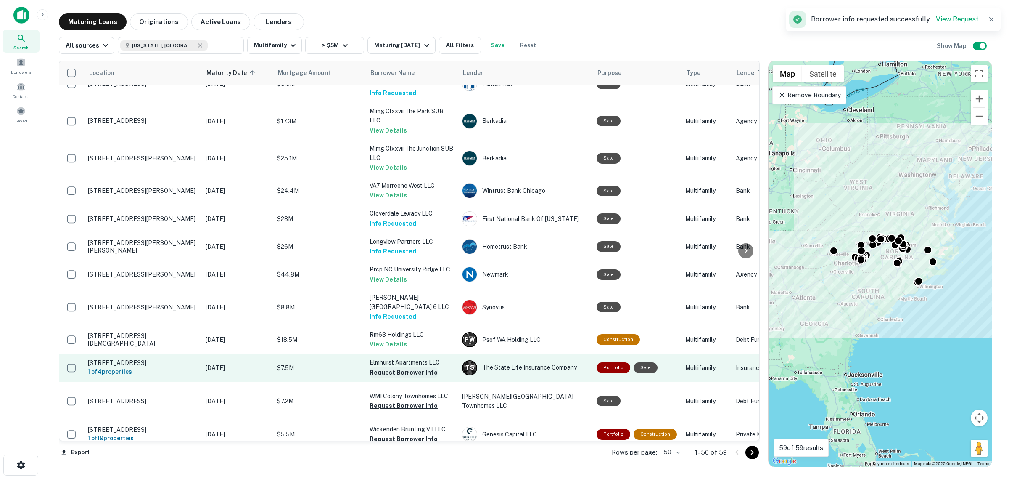
click at [407, 367] on button "Request Borrower Info" at bounding box center [404, 372] width 68 height 10
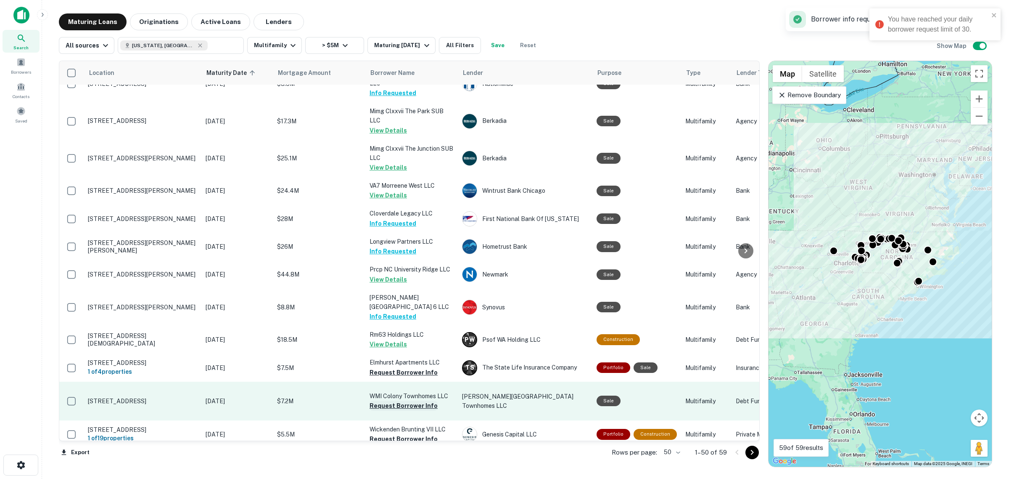
click at [413, 400] on button "Request Borrower Info" at bounding box center [404, 405] width 68 height 10
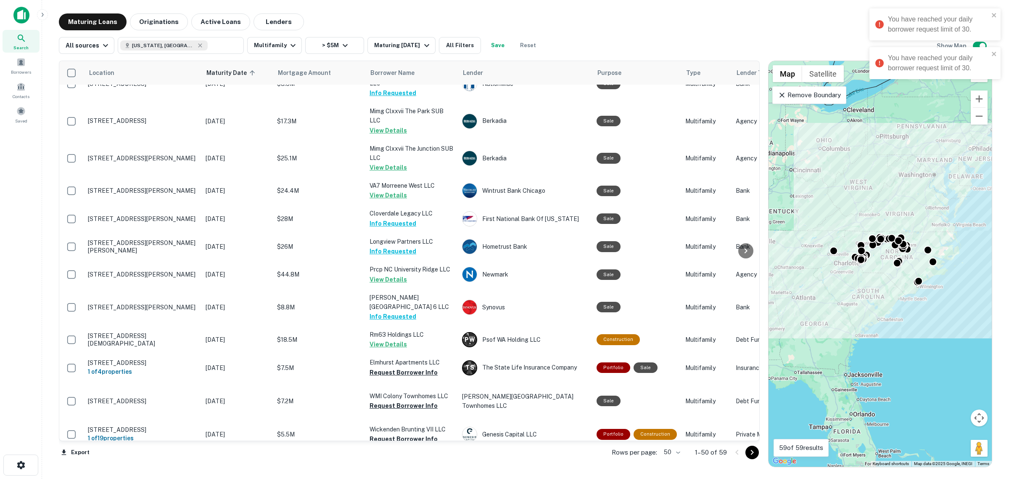
click at [752, 453] on icon "Go to next page" at bounding box center [752, 452] width 3 height 5
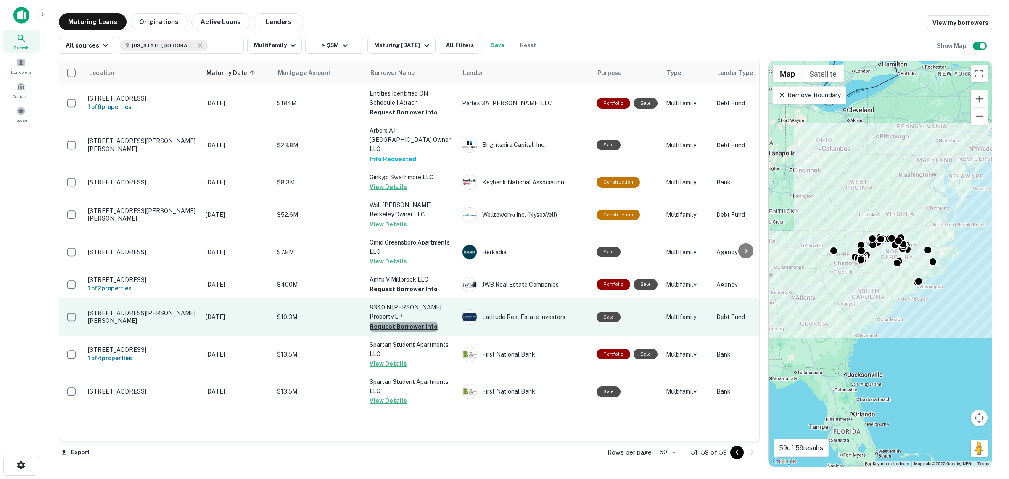
click at [419, 321] on button "Request Borrower Info" at bounding box center [404, 326] width 68 height 10
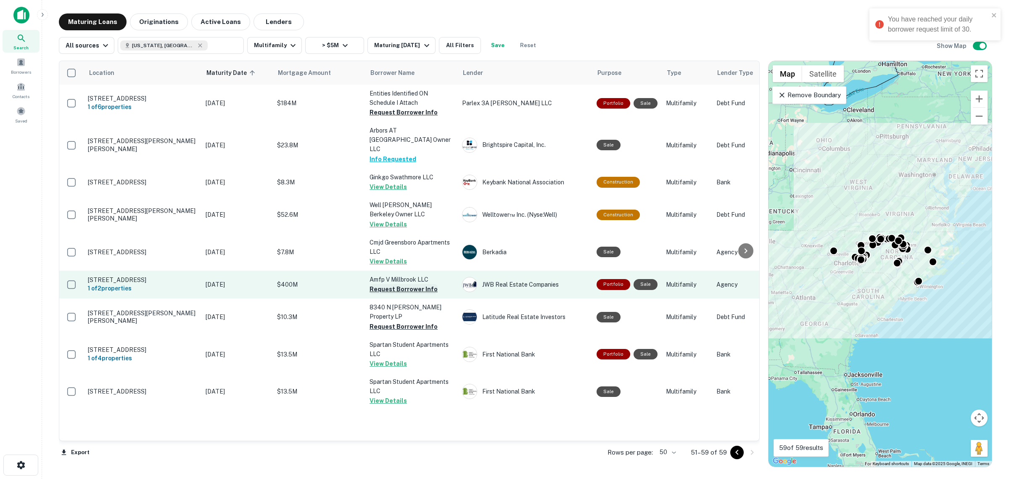
click at [413, 284] on button "Request Borrower Info" at bounding box center [404, 289] width 68 height 10
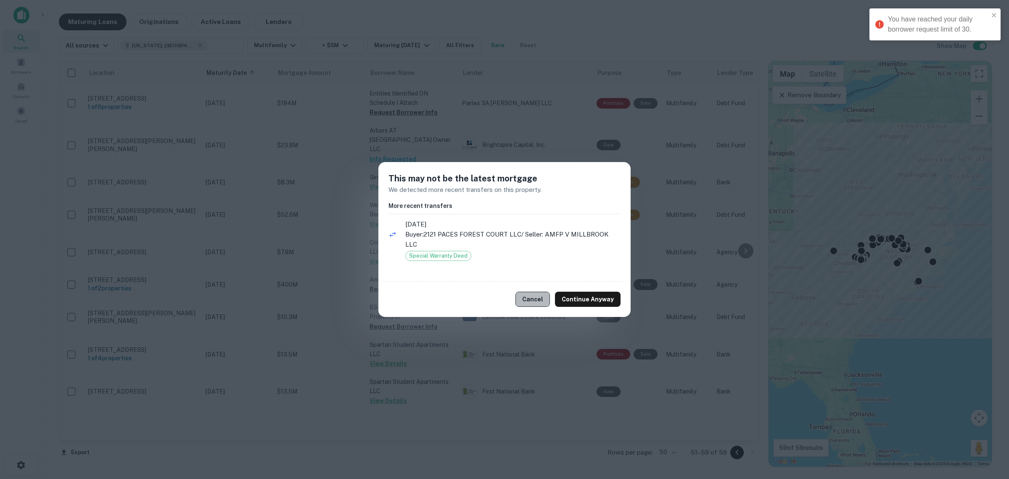
click at [535, 297] on button "Cancel" at bounding box center [533, 298] width 34 height 15
